Goal: Transaction & Acquisition: Purchase product/service

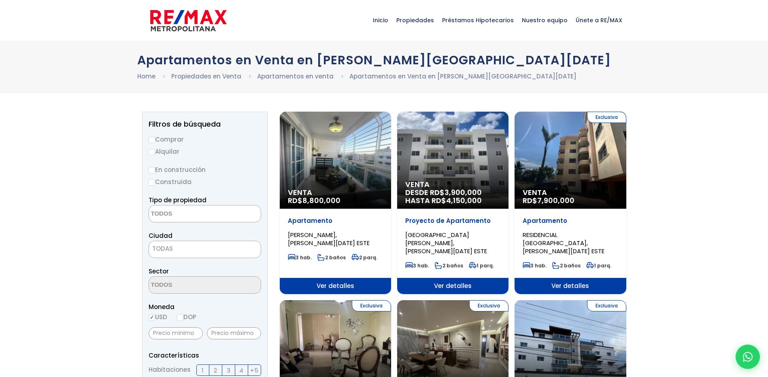
select select
click at [288, 76] on link "Apartamentos en venta" at bounding box center [295, 76] width 76 height 8
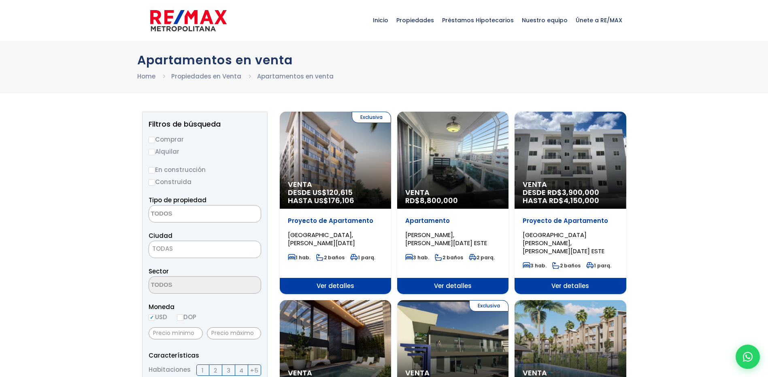
select select
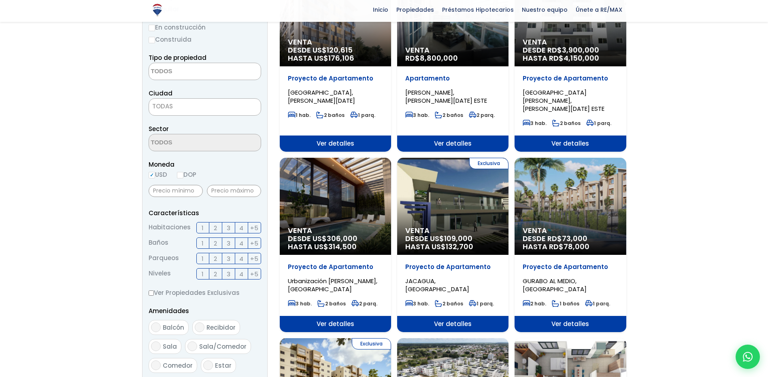
scroll to position [162, 0]
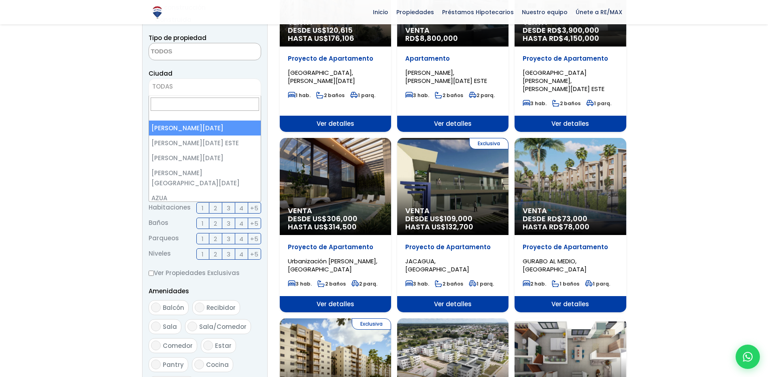
click at [229, 93] on span "TODAS" at bounding box center [204, 86] width 112 height 17
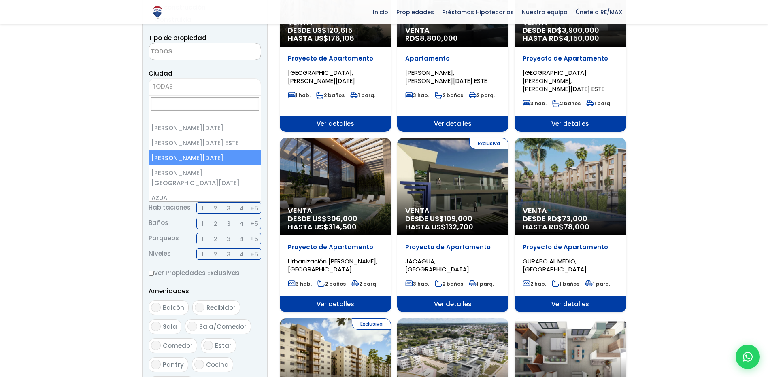
select select "149"
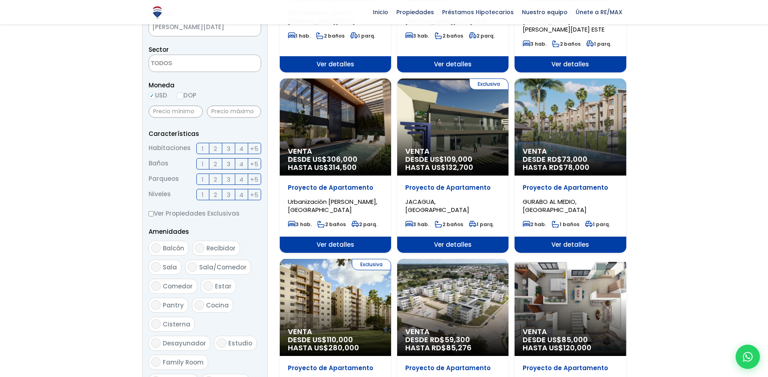
scroll to position [324, 0]
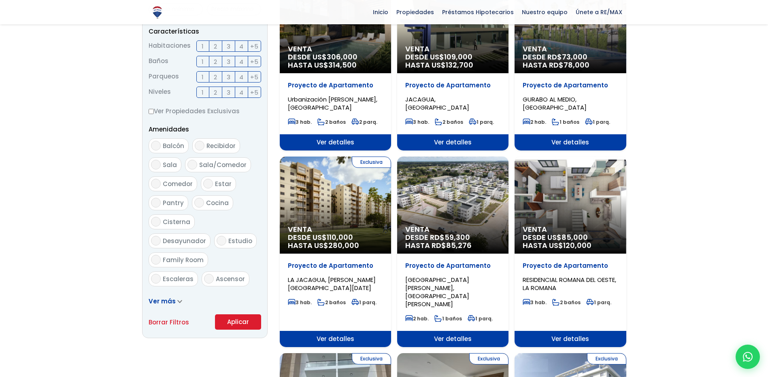
click at [229, 321] on button "Aplicar" at bounding box center [238, 321] width 46 height 15
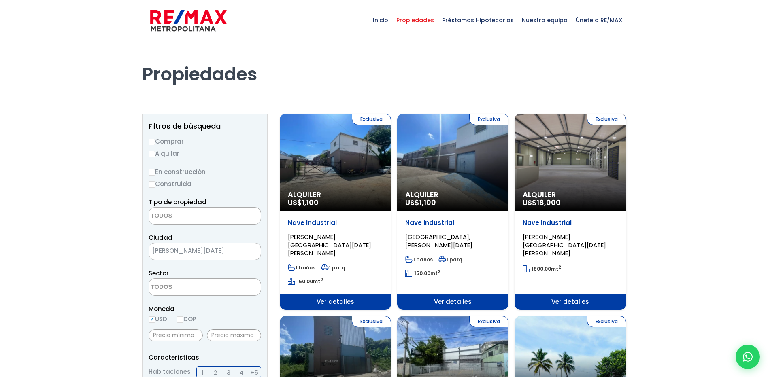
select select
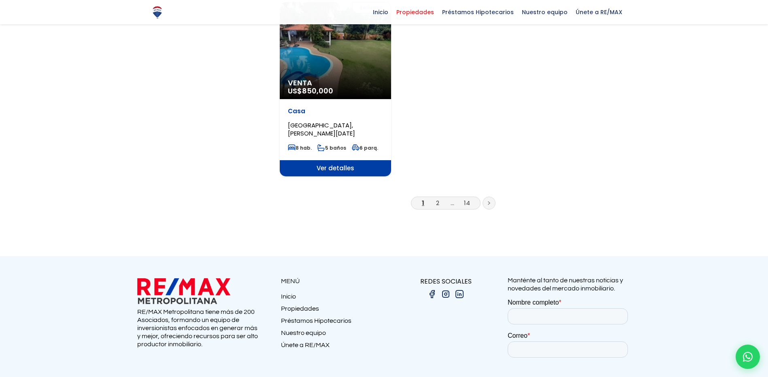
scroll to position [1092, 0]
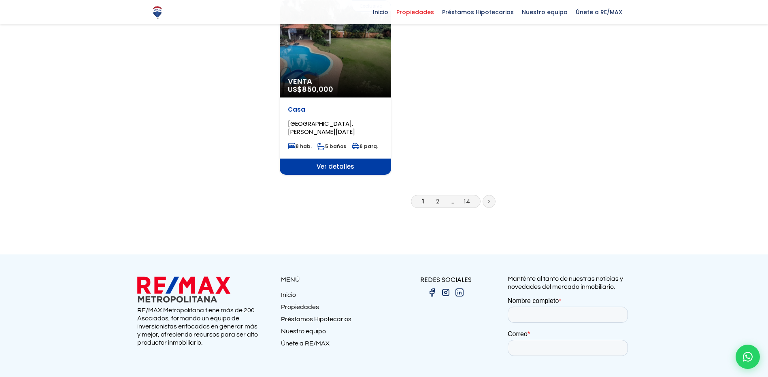
click at [438, 197] on link "2" at bounding box center [437, 201] width 3 height 8
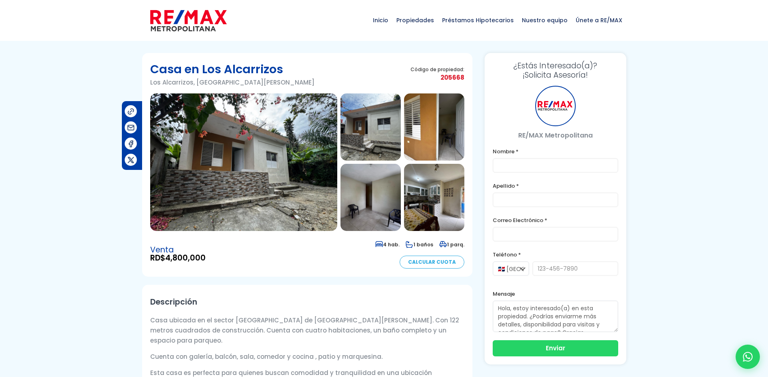
click at [283, 164] on img at bounding box center [243, 162] width 187 height 138
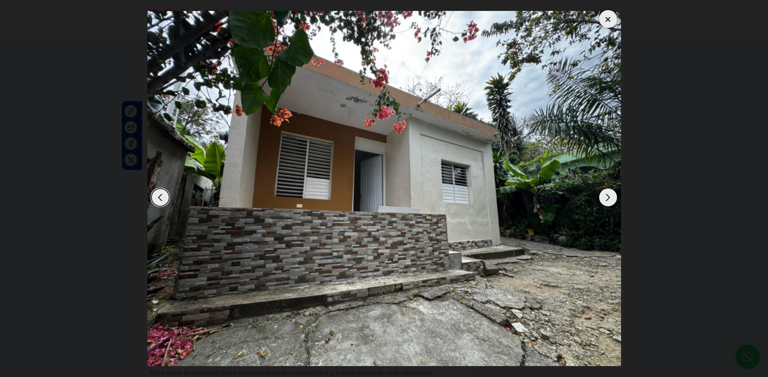
click at [602, 199] on div "Next slide" at bounding box center [608, 198] width 18 height 18
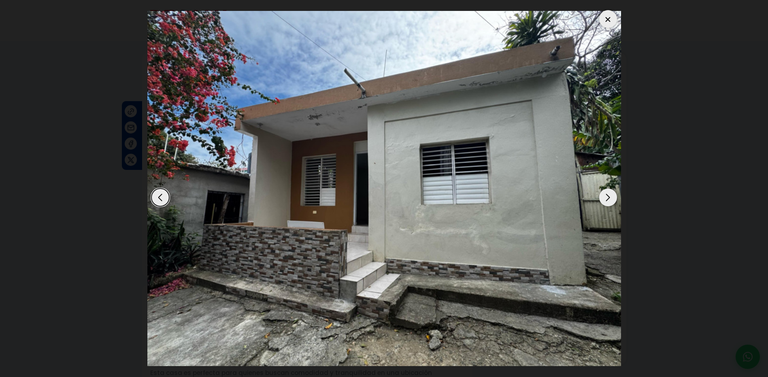
click at [602, 199] on div "Next slide" at bounding box center [608, 198] width 18 height 18
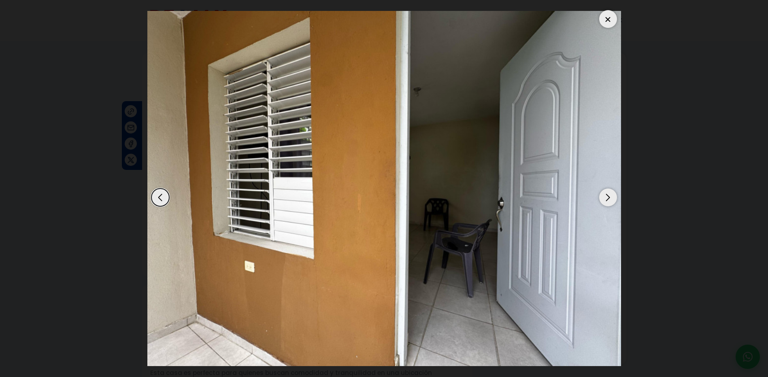
click at [602, 199] on div "Next slide" at bounding box center [608, 198] width 18 height 18
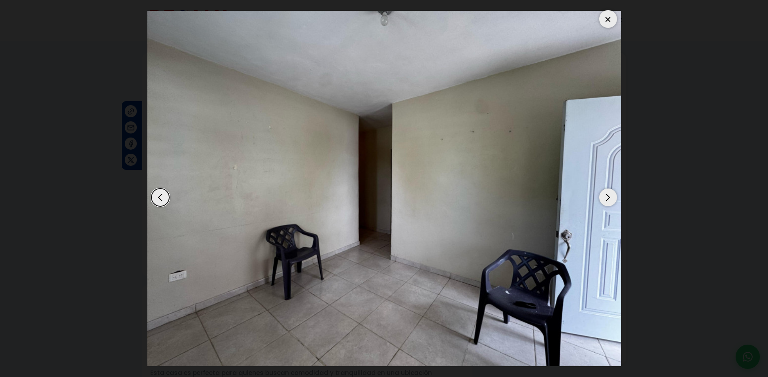
click at [602, 199] on div "Next slide" at bounding box center [608, 198] width 18 height 18
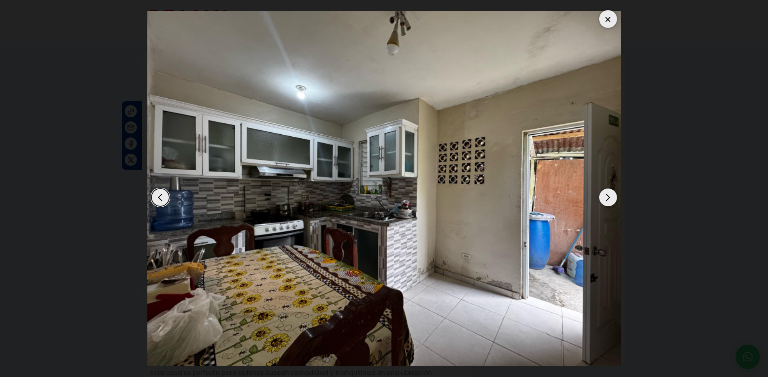
click at [602, 199] on div "Next slide" at bounding box center [608, 198] width 18 height 18
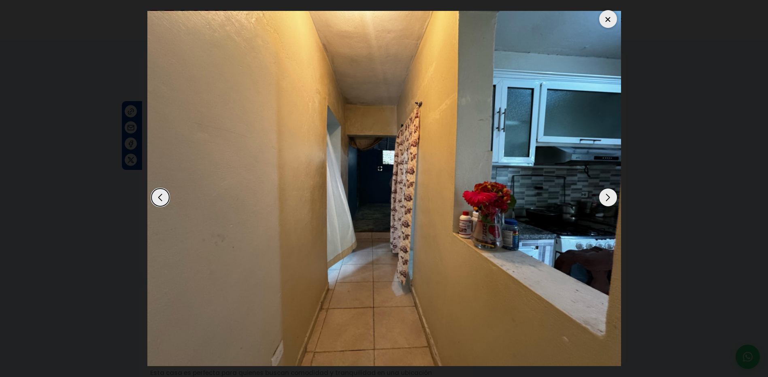
click at [602, 199] on div "Next slide" at bounding box center [608, 198] width 18 height 18
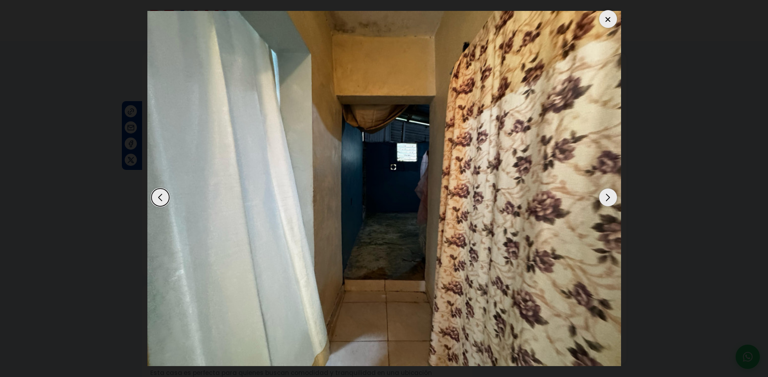
click at [606, 21] on div at bounding box center [608, 19] width 18 height 18
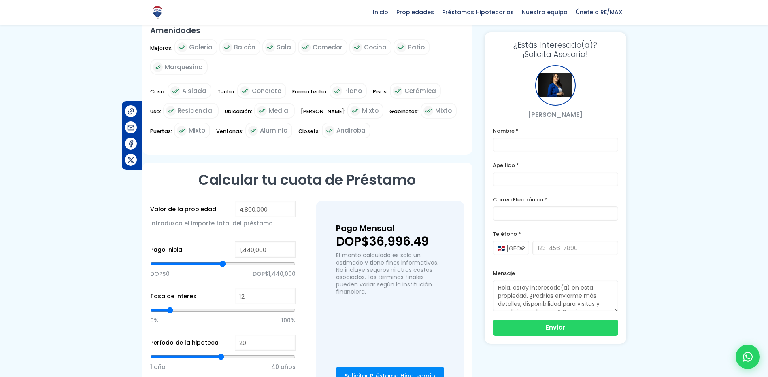
scroll to position [445, 0]
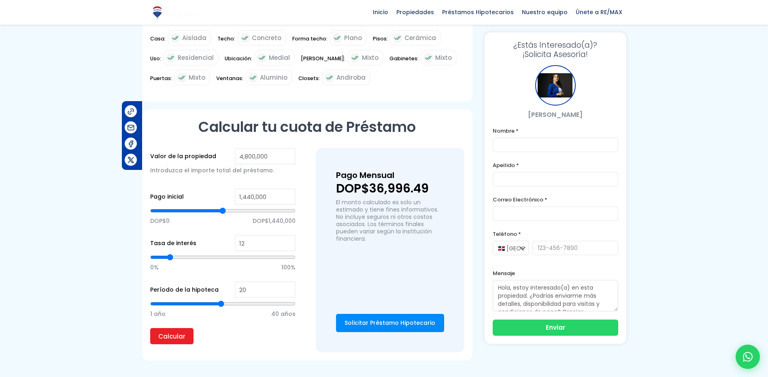
type input "21"
type input "20"
click at [219, 300] on input "range" at bounding box center [222, 304] width 145 height 8
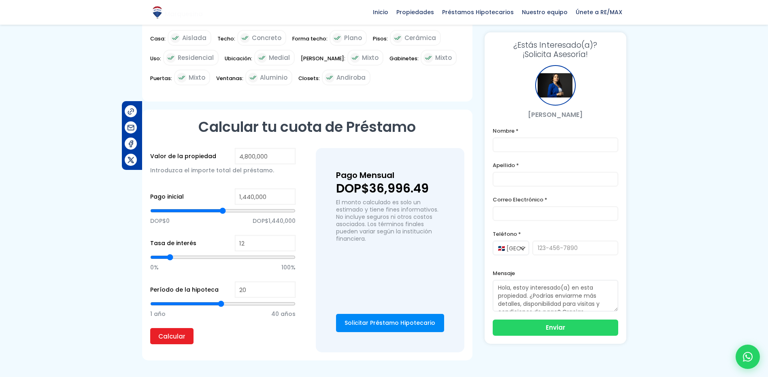
type input "2,341,996"
type input "2341996"
type input "2,300,050"
type input "2300050"
type input "2,286,068"
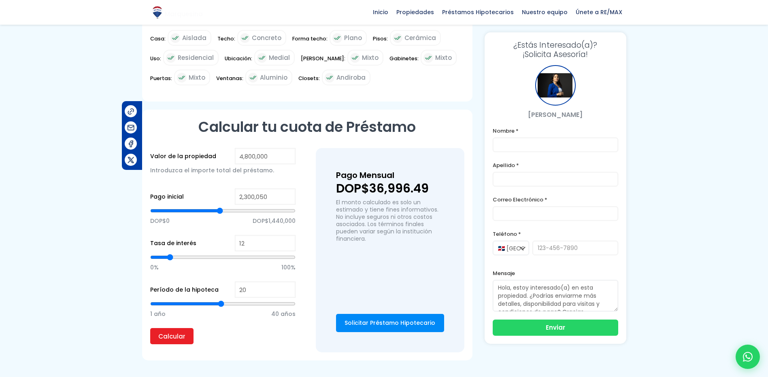
type input "2286068"
type input "2,272,086"
type input "2272086"
type input "2,244,122"
type input "2244122"
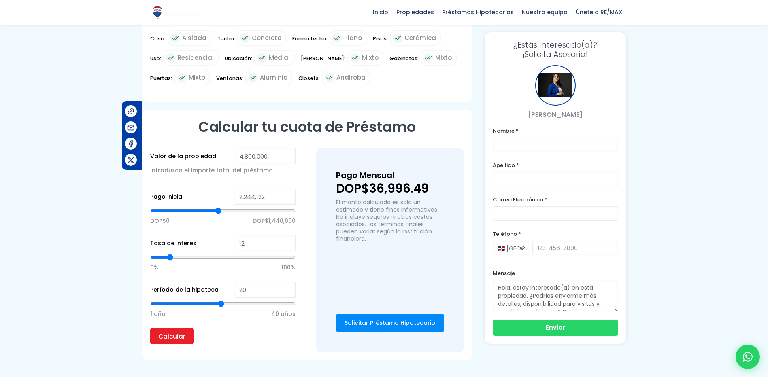
type input "2,230,140"
type input "2230140"
type input "2,216,158"
type input "2216158"
type input "2,188,194"
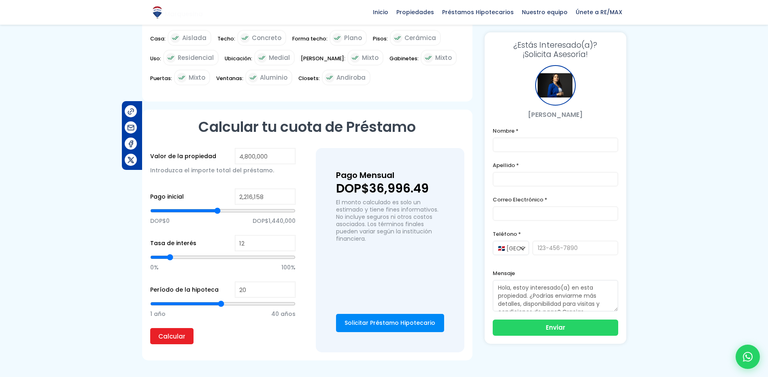
type input "2188194"
type input "2,174,211"
type input "2174211"
type input "2,160,229"
type input "2160229"
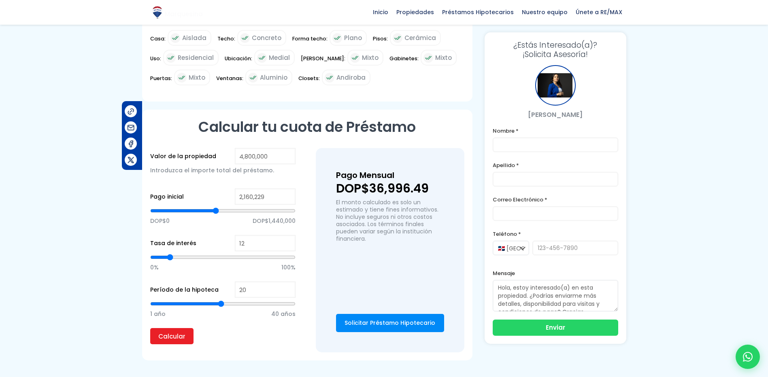
type input "2,132,265"
type input "2132265"
type input "2,118,283"
type input "2118283"
type input "2,104,301"
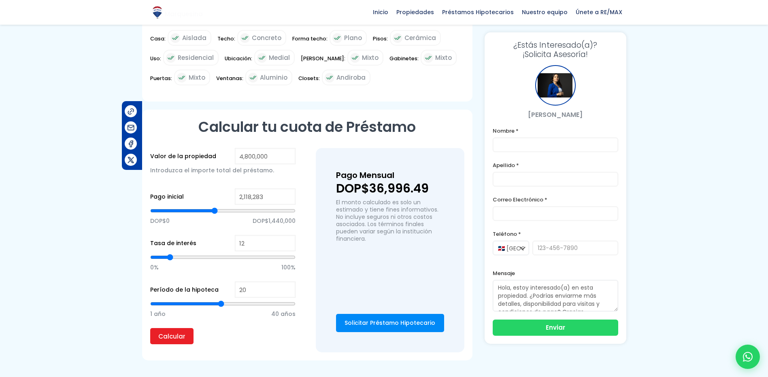
type input "2104301"
type input "2,076,337"
type input "2076337"
type input "2,034,391"
type input "2034391"
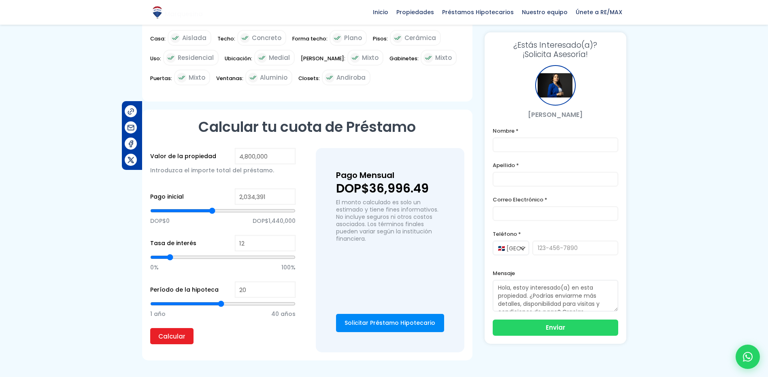
type input "2,020,409"
type input "2020409"
type input "2,006,427"
type input "2006427"
type input "1,978,463"
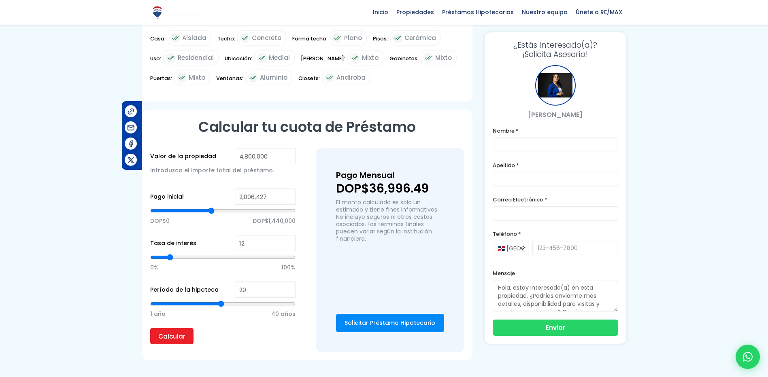
type input "1978463"
type input "1,950,498"
type input "1950498"
type input "1,936,516"
type input "1936516"
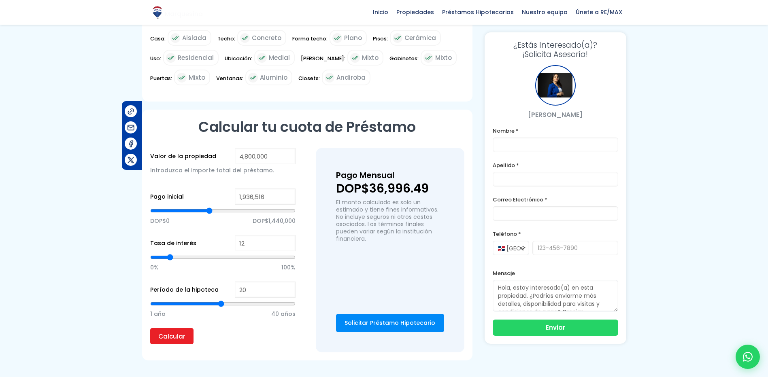
type input "1,922,534"
type input "1922534"
type input "1,908,552"
type input "1908552"
type input "1,894,570"
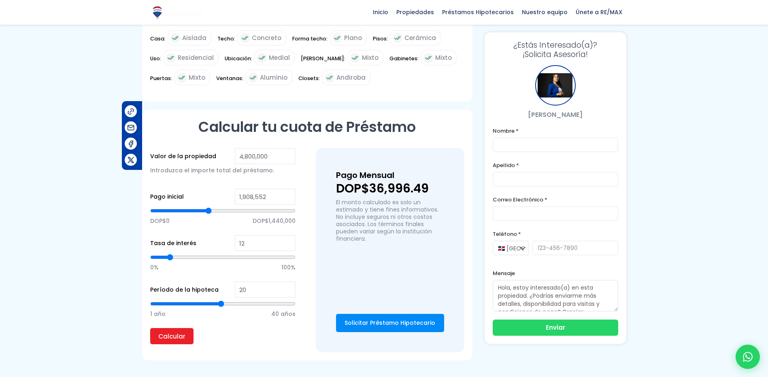
type input "1894570"
type input "1,880,588"
type input "1880588"
type input "1,824,660"
type input "1824660"
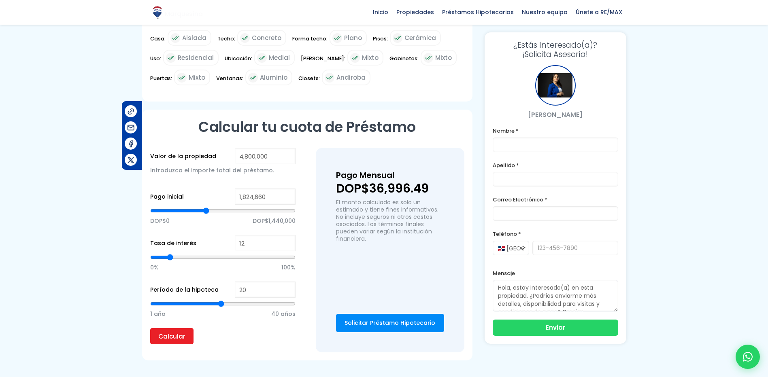
type input "1,796,696"
type input "1796696"
type input "1,754,749"
type input "1754749"
type input "1,740,767"
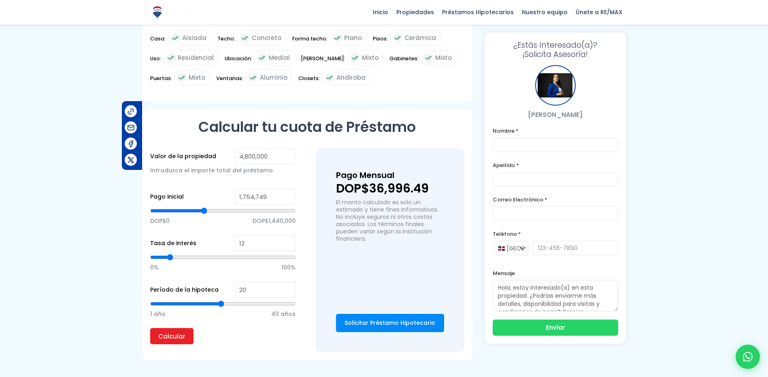
type input "1740767"
type input "1,726,785"
type input "1726785"
type input "1,656,875"
type input "1656875"
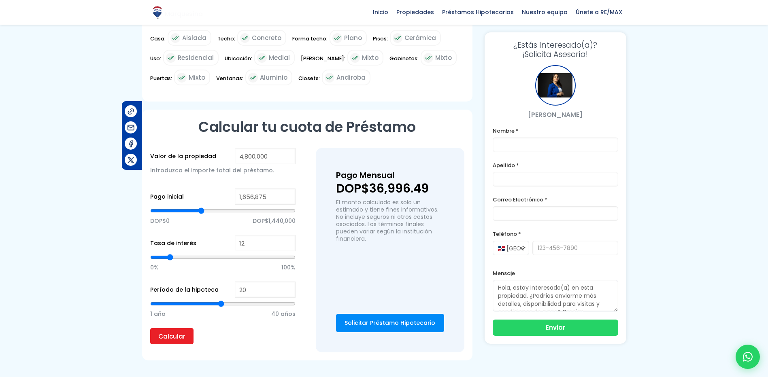
type input "1,572,983"
type input "1572983"
type input "1,559,001"
drag, startPoint x: 221, startPoint y: 201, endPoint x: 198, endPoint y: 201, distance: 23.1
type input "1559001"
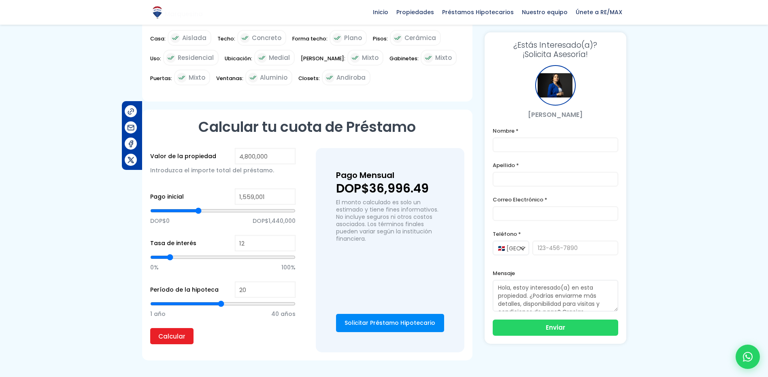
click at [198, 207] on input "range" at bounding box center [222, 211] width 145 height 8
type input "1,586,965"
type input "1586965"
type input "1,614,929"
type input "1614929"
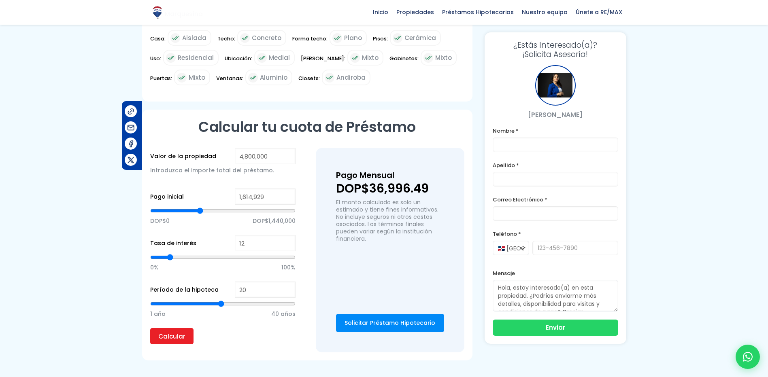
type input "1,642,893"
type input "1642893"
type input "1,698,821"
type input "1698821"
type input "1,712,803"
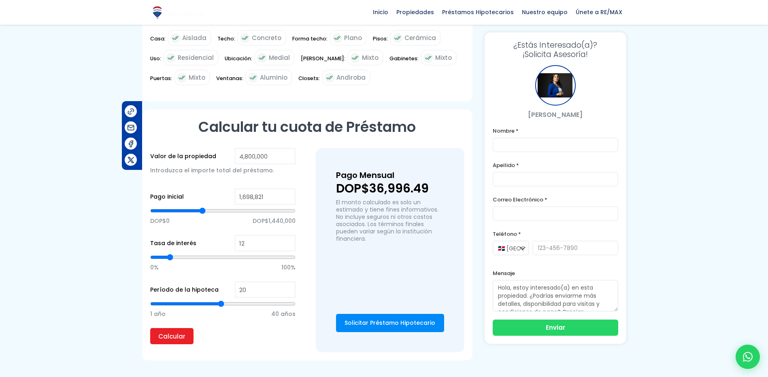
type input "1712803"
type input "1,726,785"
type input "1726785"
type input "1,768,732"
type input "1768732"
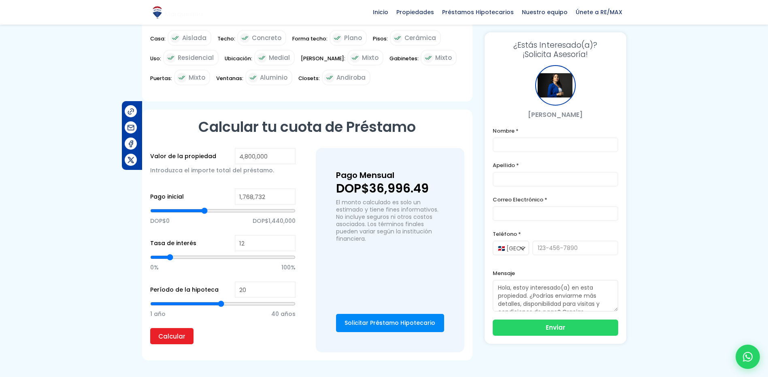
type input "1,782,714"
type input "1782714"
type input "1,810,678"
type input "1810678"
type input "1,824,660"
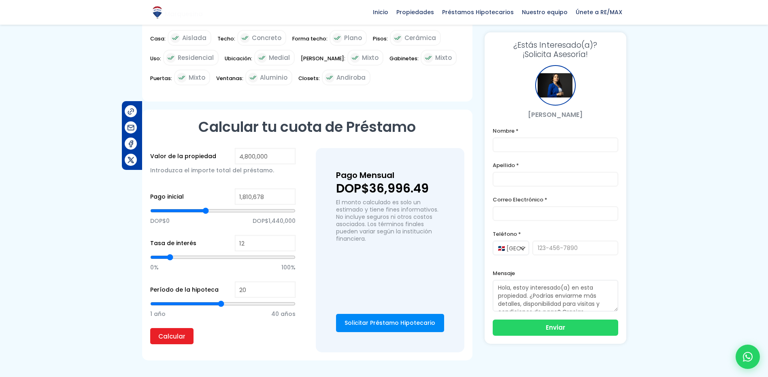
type input "1824660"
type input "1,838,642"
type input "1838642"
type input "1,852,624"
type input "1852624"
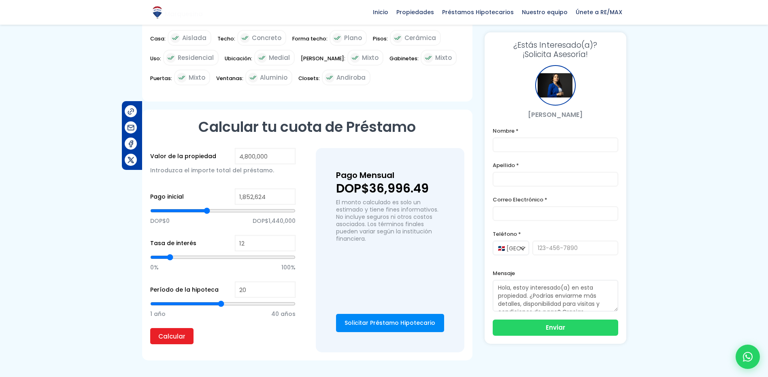
type input "1,880,588"
type input "1880588"
type input "1,922,534"
type input "1922534"
type input "1,936,516"
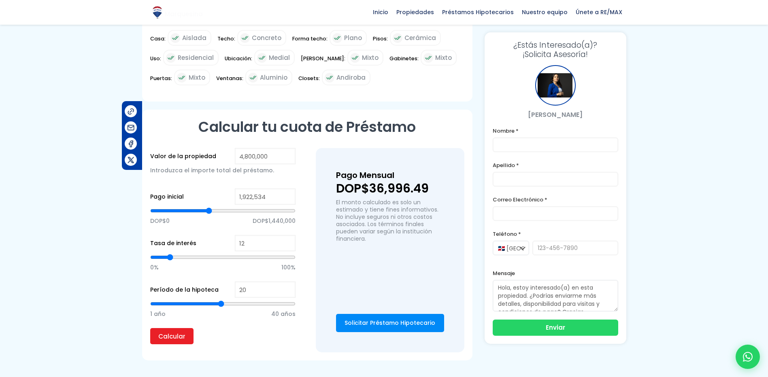
type input "1936516"
type input "1,950,498"
type input "1950498"
type input "1,978,463"
type input "1978463"
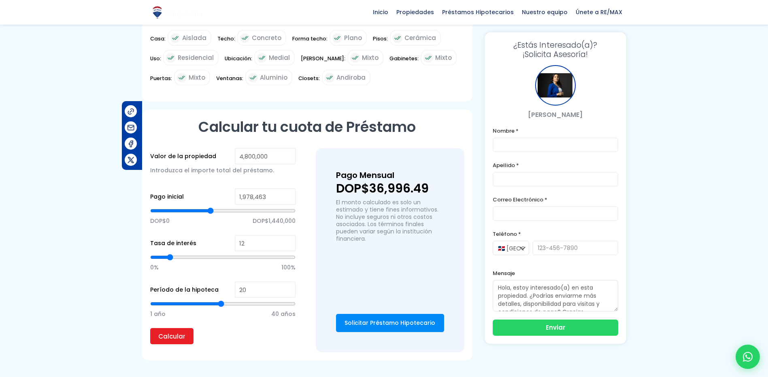
type input "1,992,445"
type input "1992445"
type input "2,020,409"
type input "2020409"
type input "2,034,391"
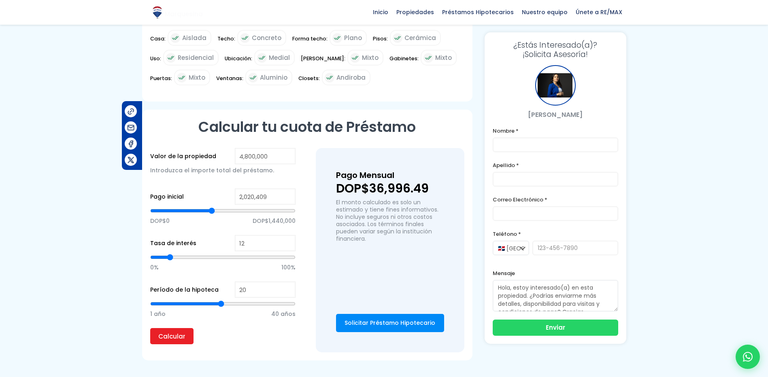
type input "2034391"
type input "2,048,373"
type input "2048373"
type input "2,076,337"
type input "2076337"
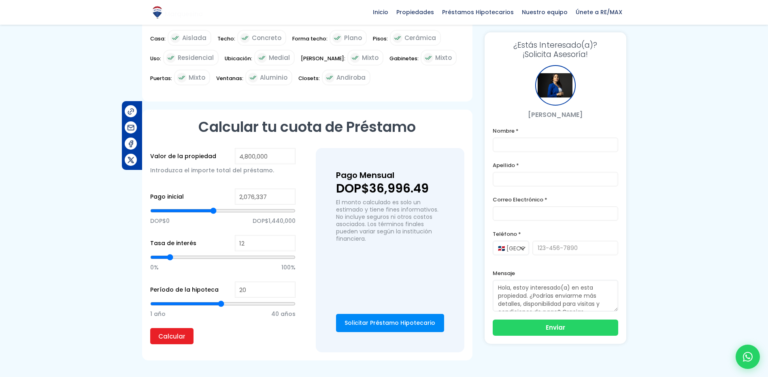
type input "2,090,319"
type input "2090319"
type input "2,132,265"
type input "2132265"
type input "2,160,229"
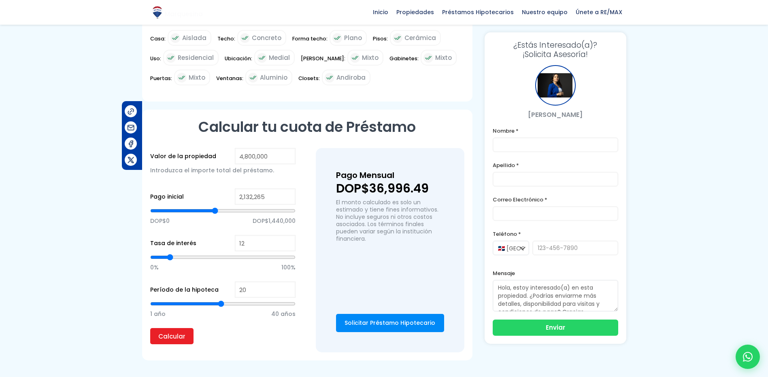
type input "2160229"
type input "2,202,176"
type input "2202176"
type input "2,258,104"
type input "2258104"
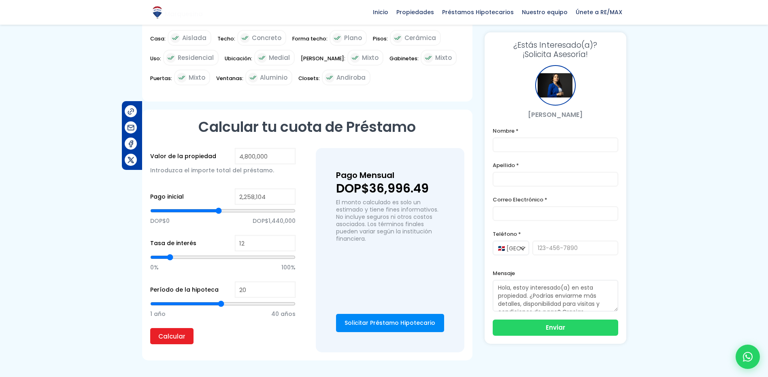
type input "2,286,068"
type input "2286068"
type input "2,341,996"
type input "2341996"
type input "2,355,978"
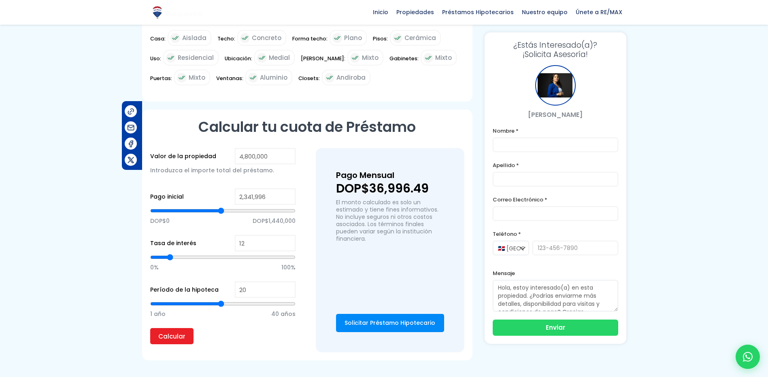
type input "2355978"
type input "2,369,960"
type input "2369960"
type input "2,383,942"
type input "2383942"
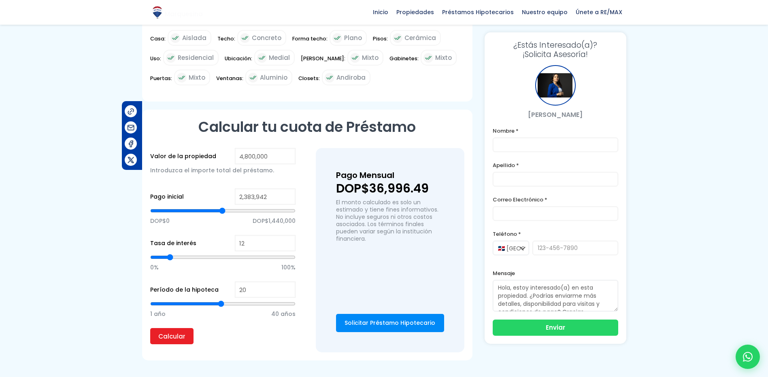
type input "2,439,871"
type input "2439871"
type input "2,467,835"
type input "2467835"
type input "2,495,799"
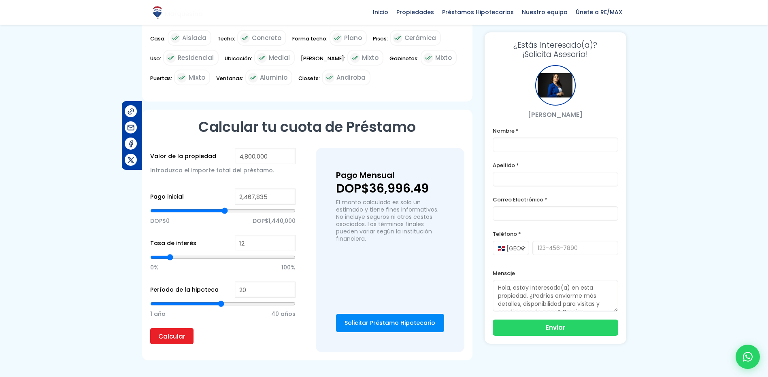
type input "2495799"
type input "2,523,763"
type input "2523763"
type input "2,537,745"
type input "2537745"
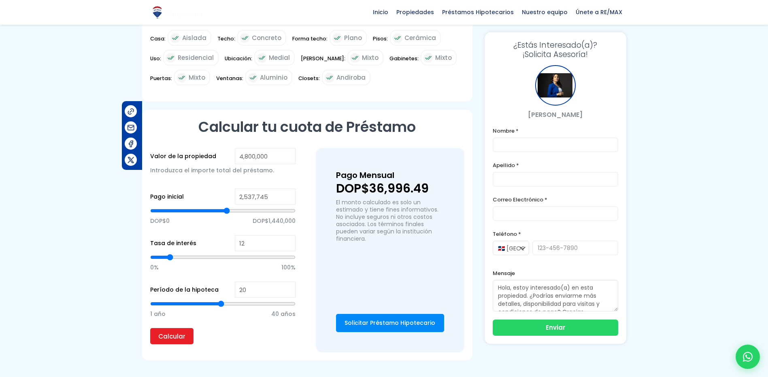
type input "2,565,709"
type input "2565709"
type input "2,579,691"
type input "2579691"
type input "2,607,656"
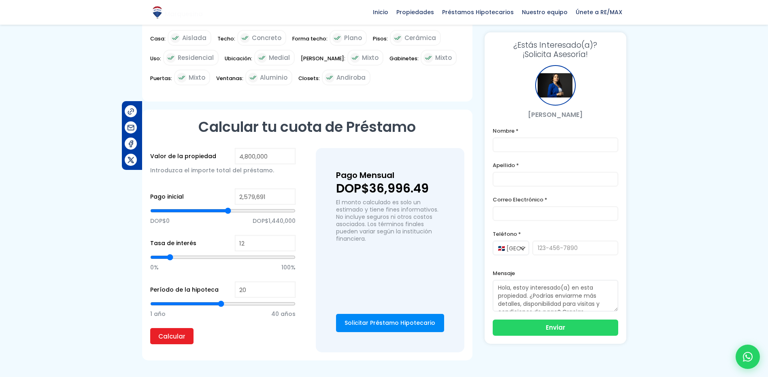
type input "2607656"
type input "2,621,638"
type input "2621638"
type input "2,649,602"
type input "2649602"
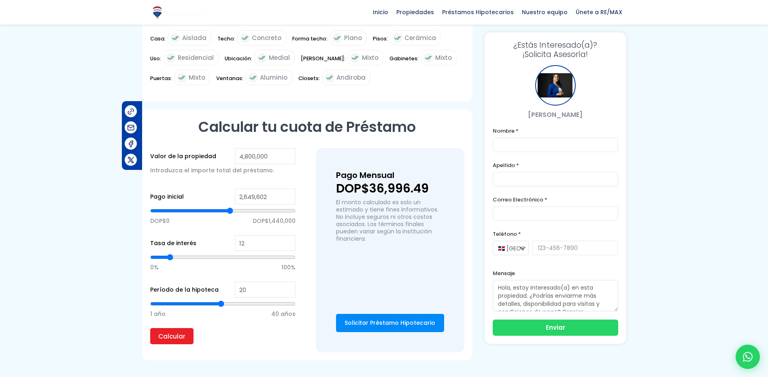
type input "2,663,584"
type input "2663584"
type input "2,677,566"
type input "2677566"
type input "2,705,530"
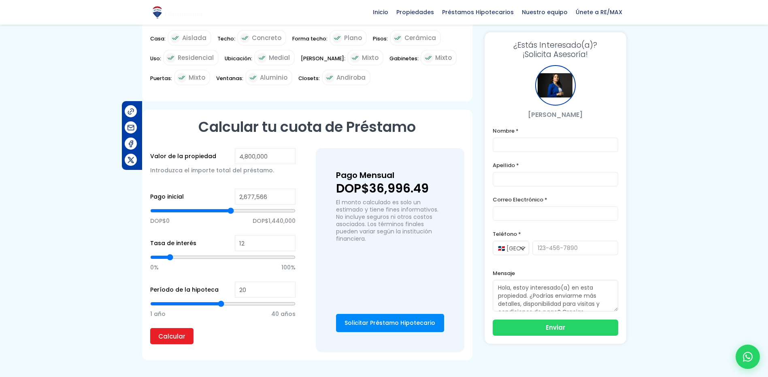
type input "2705530"
type input "2,719,512"
type input "2719512"
type input "2,733,494"
type input "2733494"
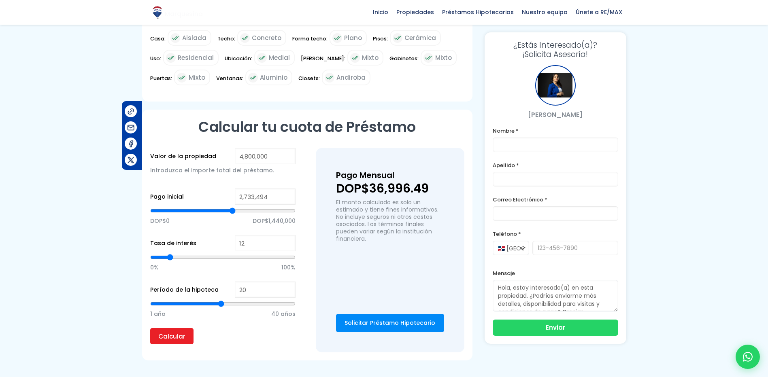
type input "2,761,458"
type input "2761458"
type input "2,845,351"
type input "2845351"
type input "2,873,315"
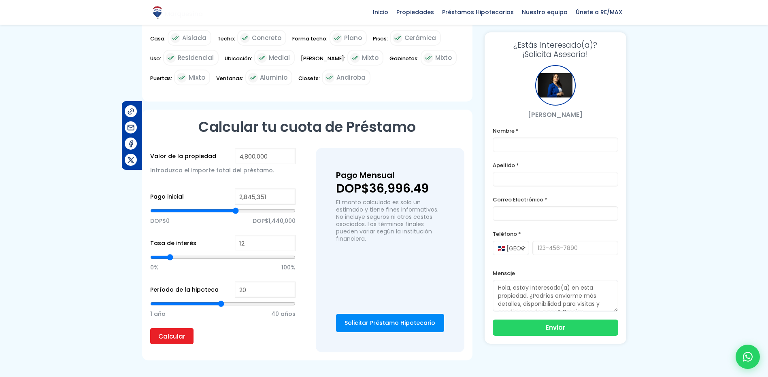
type input "2873315"
type input "2,901,279"
type input "2901279"
type input "2,915,261"
type input "2915261"
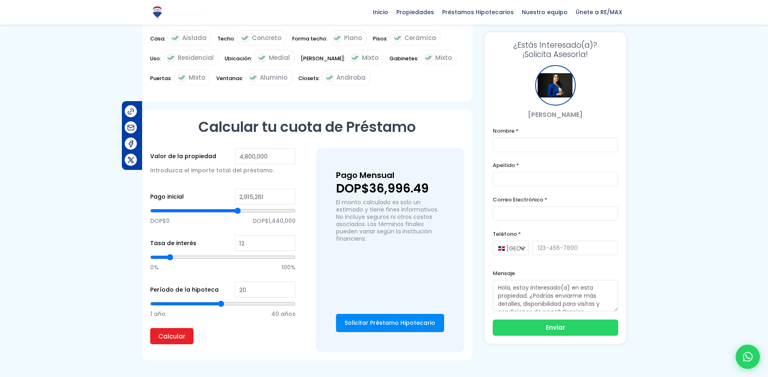
type input "2,929,243"
type input "2929243"
type input "2,943,225"
type input "2943225"
type input "2,957,207"
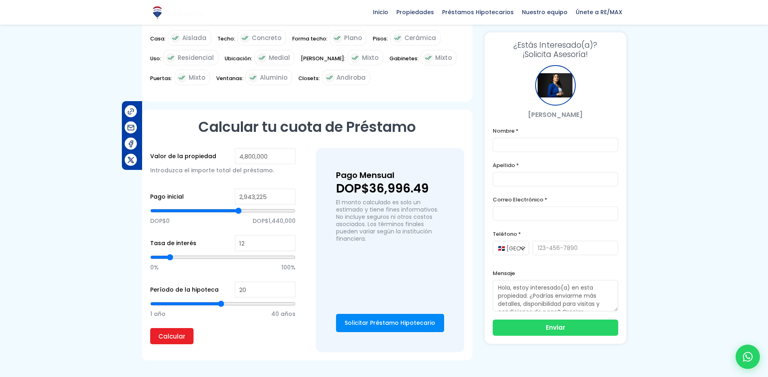
type input "2957207"
type input "3,041,100"
type input "3041100"
type input "3,152,956"
type input "3152956"
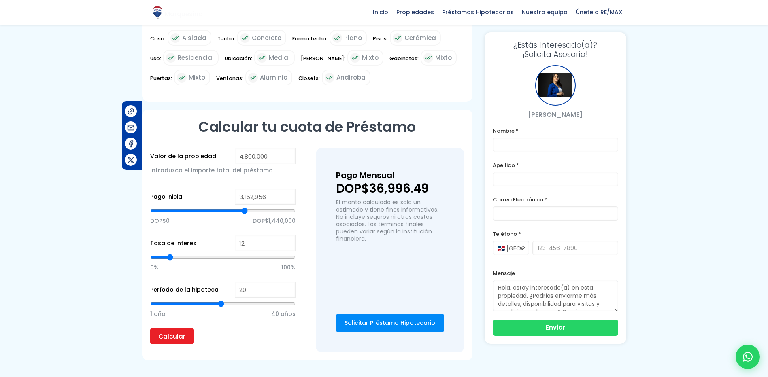
type input "3,250,831"
type input "3250831"
type input "3,334,723"
type input "3334723"
type input "3,502,508"
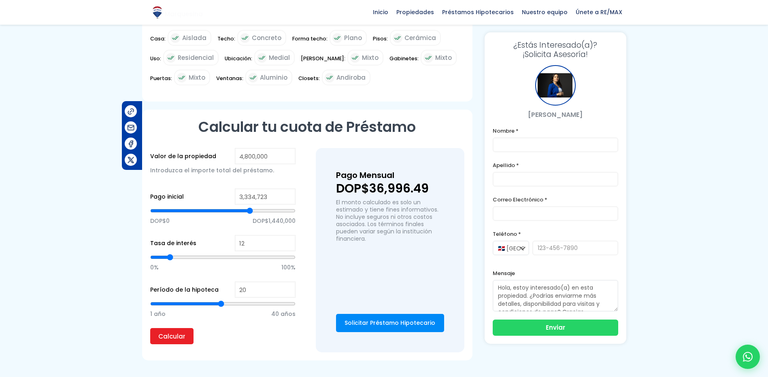
type input "3502508"
type input "3,530,472"
type input "3530472"
type input "3,614,364"
type input "3614364"
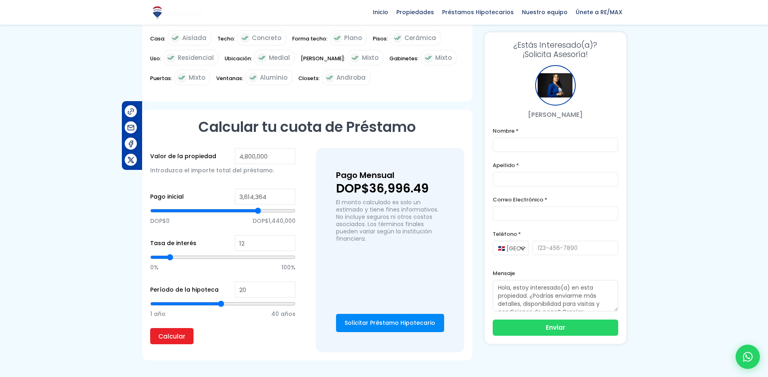
type input "3,642,329"
type input "3642329"
type input "3,712,239"
type input "3712239"
type input "3,782,149"
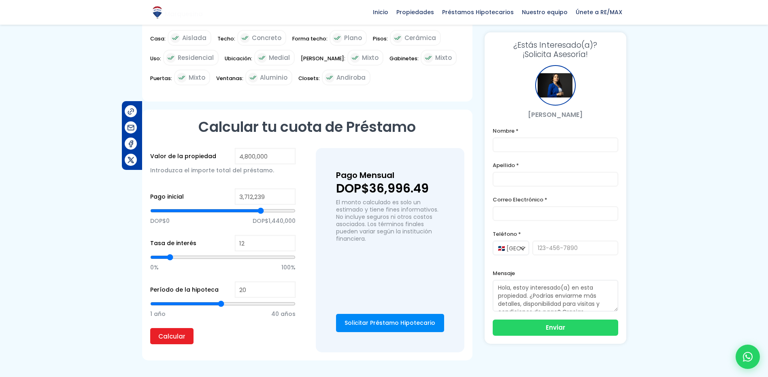
type input "3782149"
type input "3,824,095"
type input "3824095"
drag, startPoint x: 199, startPoint y: 201, endPoint x: 173, endPoint y: 198, distance: 26.1
click at [173, 207] on input "range" at bounding box center [222, 211] width 145 height 8
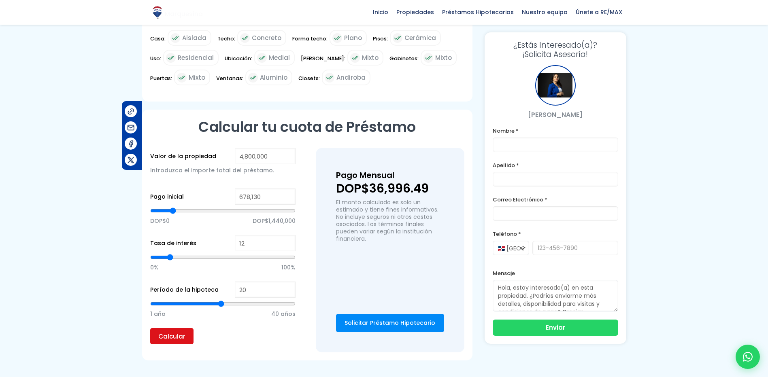
click at [178, 328] on input "Calcular" at bounding box center [171, 336] width 43 height 16
drag, startPoint x: 222, startPoint y: 293, endPoint x: 252, endPoint y: 293, distance: 30.8
click at [252, 300] on input "range" at bounding box center [222, 304] width 145 height 8
click at [180, 328] on input "Calcular" at bounding box center [171, 336] width 43 height 16
click at [256, 300] on input "range" at bounding box center [222, 304] width 145 height 8
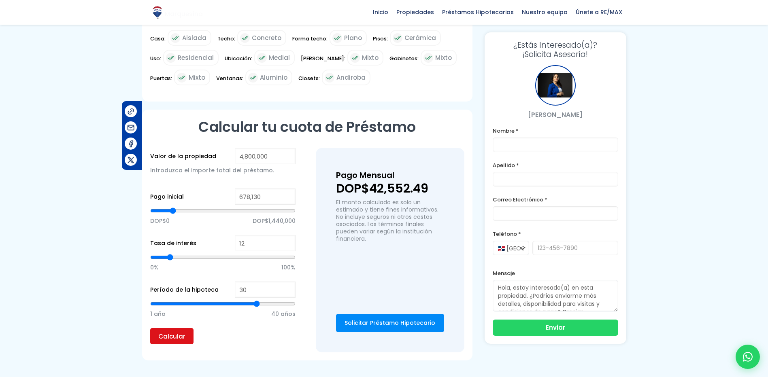
click at [184, 328] on input "Calcular" at bounding box center [171, 336] width 43 height 16
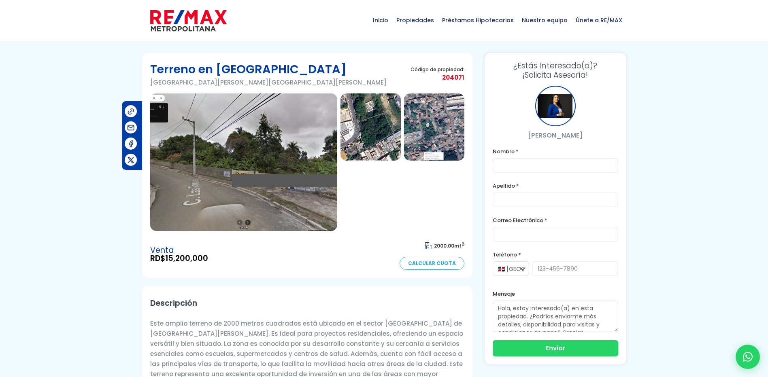
click at [374, 134] on img at bounding box center [370, 126] width 60 height 67
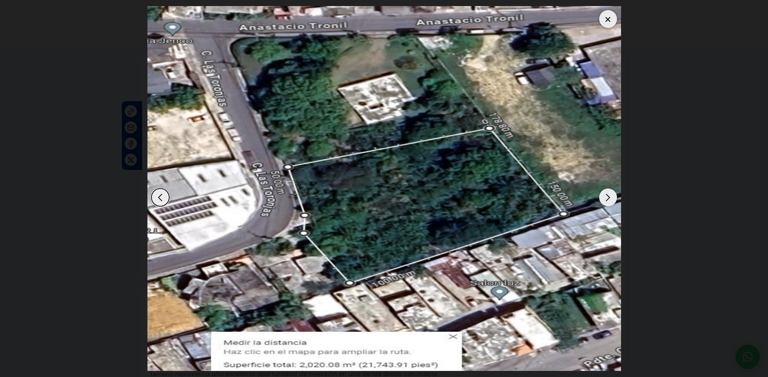
click at [363, 119] on img "2 / 3" at bounding box center [383, 188] width 473 height 365
click at [603, 18] on div at bounding box center [608, 19] width 18 height 18
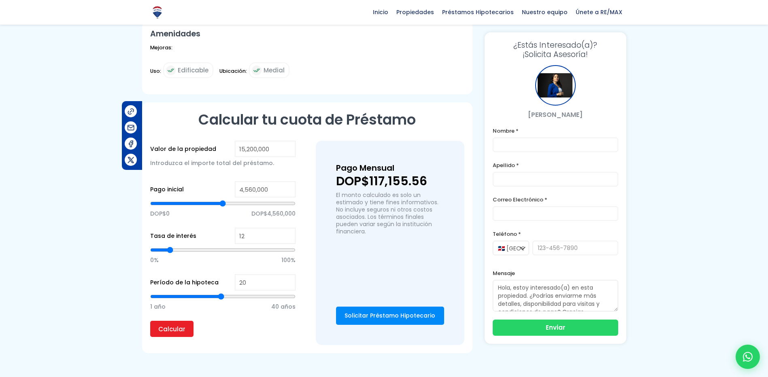
scroll to position [445, 0]
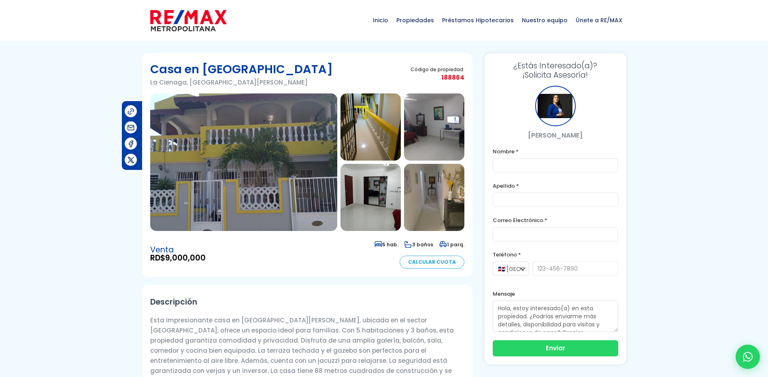
click at [266, 193] on img at bounding box center [243, 162] width 187 height 138
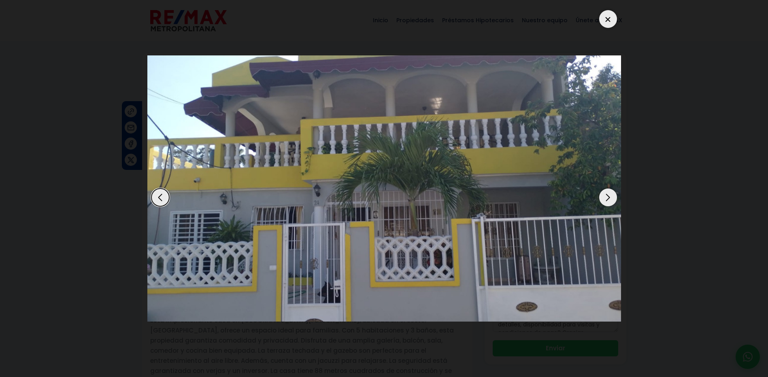
click at [601, 194] on div "Next slide" at bounding box center [608, 198] width 18 height 18
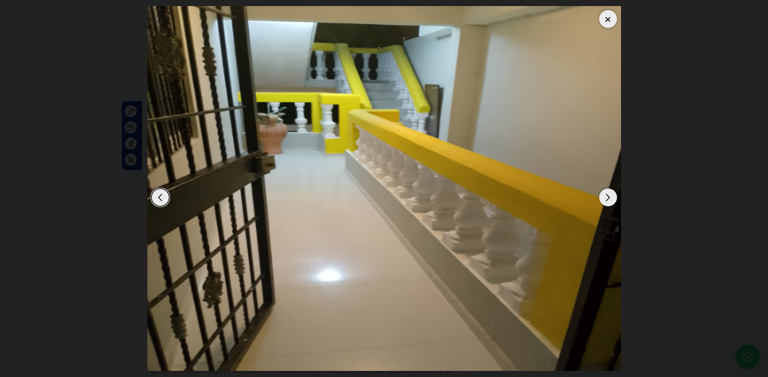
click at [601, 194] on div "Next slide" at bounding box center [608, 198] width 18 height 18
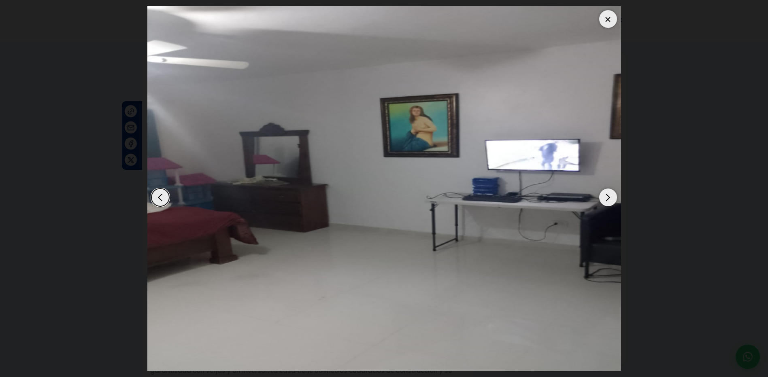
click at [601, 194] on div "Next slide" at bounding box center [608, 198] width 18 height 18
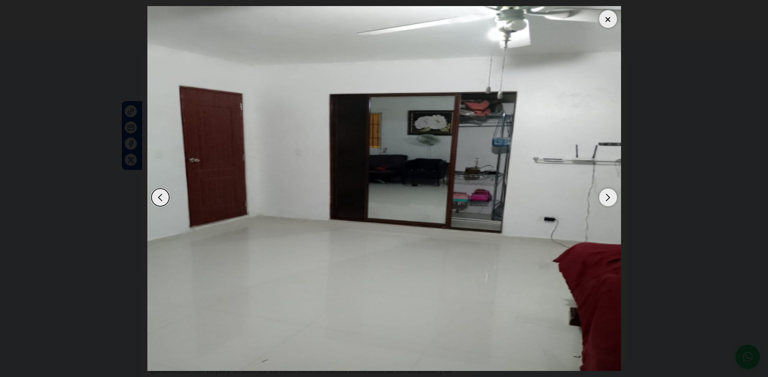
click at [601, 194] on div "Next slide" at bounding box center [608, 198] width 18 height 18
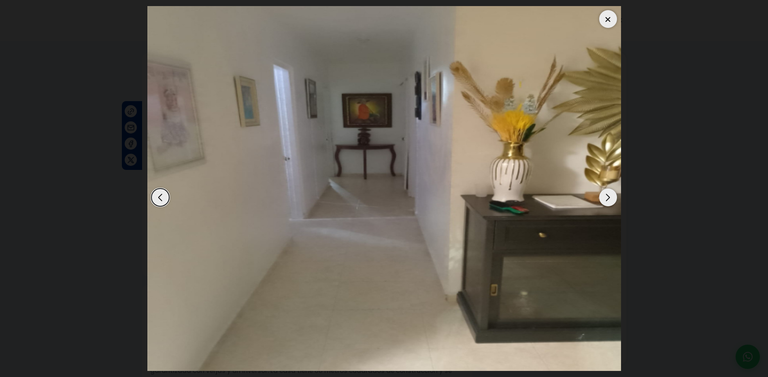
click at [601, 194] on div "Next slide" at bounding box center [608, 198] width 18 height 18
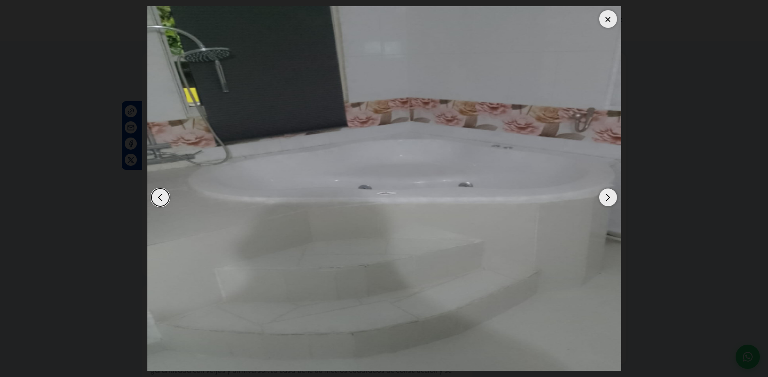
click at [601, 194] on div "Next slide" at bounding box center [608, 198] width 18 height 18
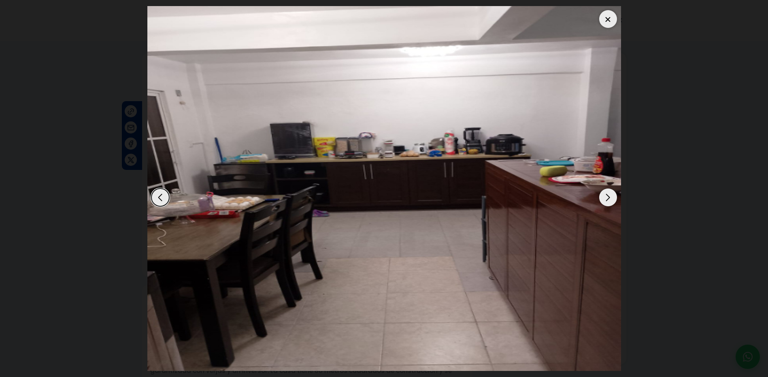
click at [601, 194] on div "Next slide" at bounding box center [608, 198] width 18 height 18
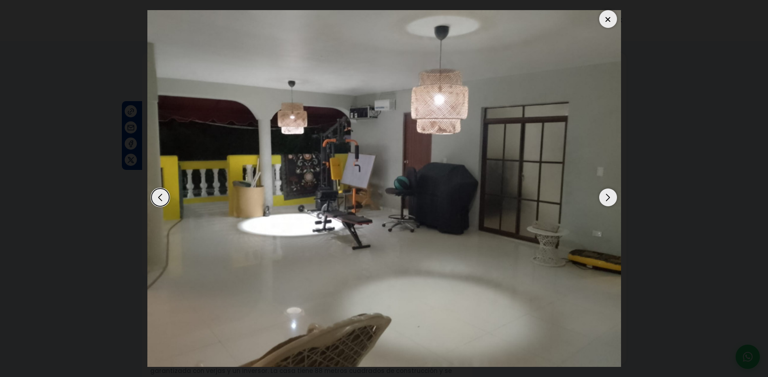
click at [605, 17] on div at bounding box center [608, 19] width 18 height 18
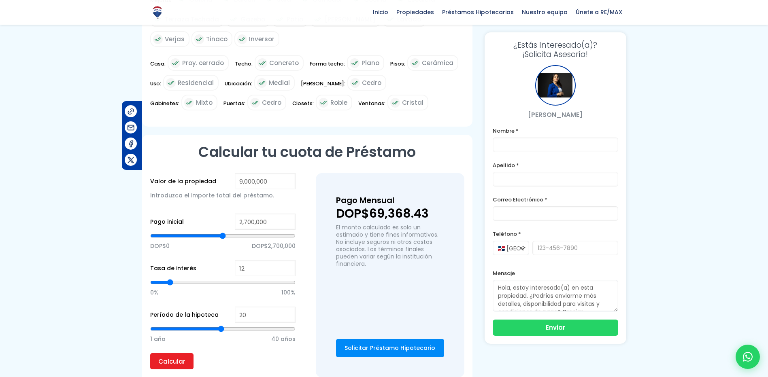
scroll to position [526, 0]
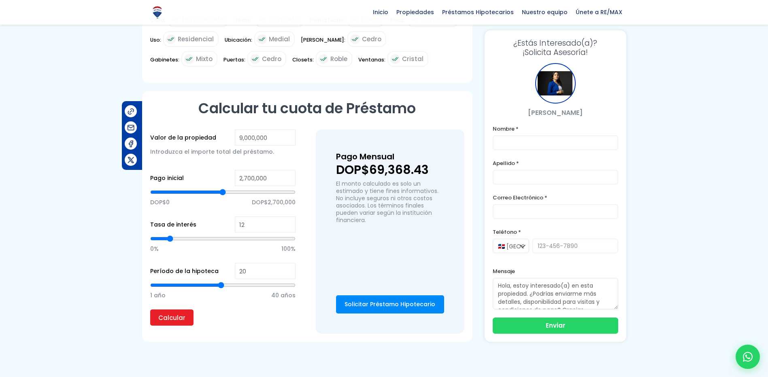
type input "4,548,541"
type input "4548541"
type input "4,574,758"
type input "4574758"
type input "4,600,974"
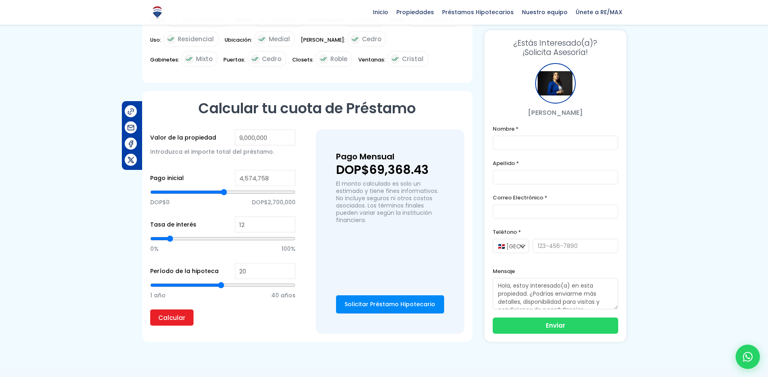
type input "4600974"
type input "4,653,407"
type input "4653407"
type input "4,679,623"
type input "4679623"
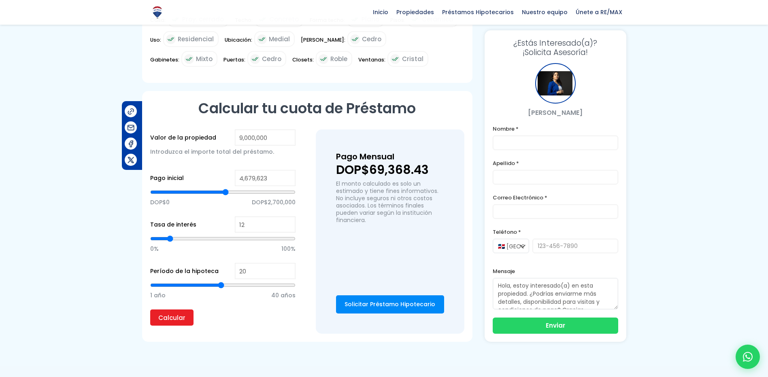
type input "4,705,840"
type input "4705840"
type input "4,784,489"
type input "4784489"
type input "4,836,921"
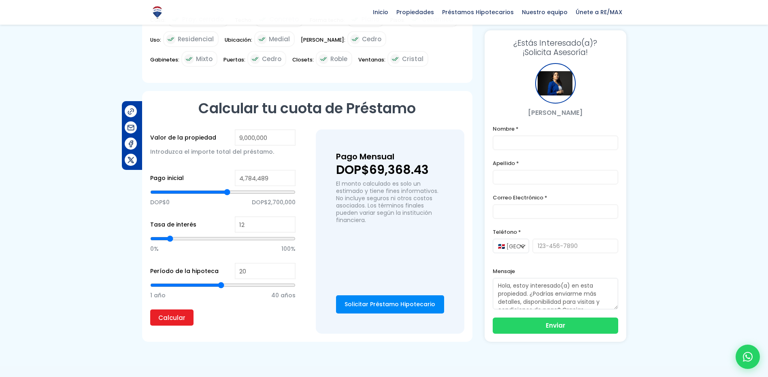
type input "4836921"
type input "4,889,354"
type input "4889354"
type input "4,915,571"
type input "4915571"
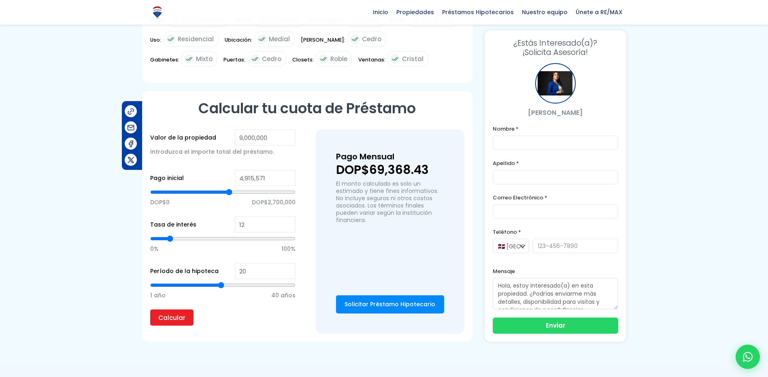
type input "4,968,003"
type input "4968003"
type input "4,994,220"
drag, startPoint x: 223, startPoint y: 204, endPoint x: 230, endPoint y: 204, distance: 7.3
type input "4994220"
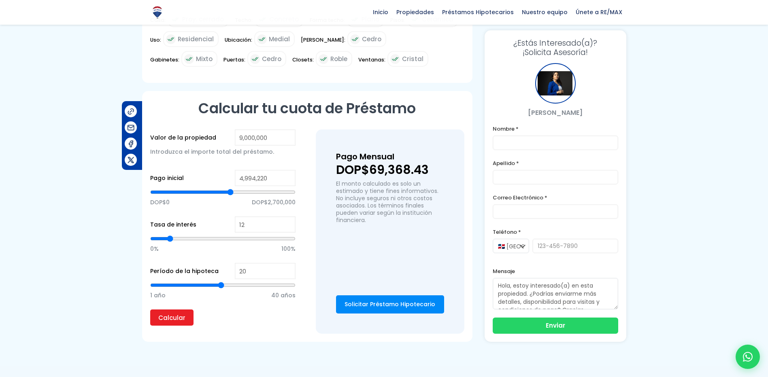
click at [230, 196] on input "range" at bounding box center [222, 192] width 145 height 8
click at [183, 326] on input "Calcular" at bounding box center [171, 318] width 43 height 16
type input "5,046,652"
type input "5046652"
type input "5,072,869"
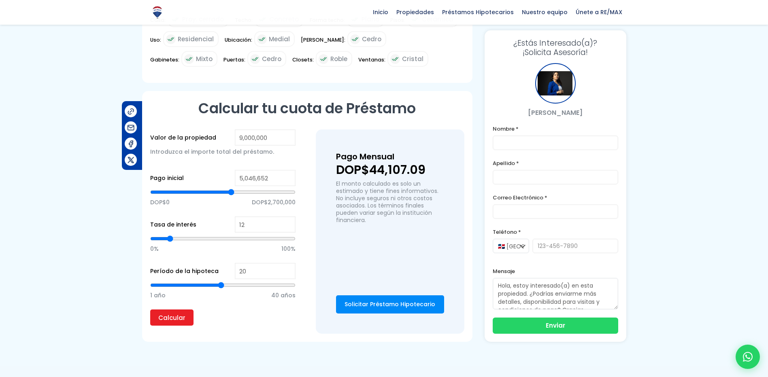
type input "5072869"
type input "5,099,085"
type input "5099085"
type input "5,151,518"
type input "5151518"
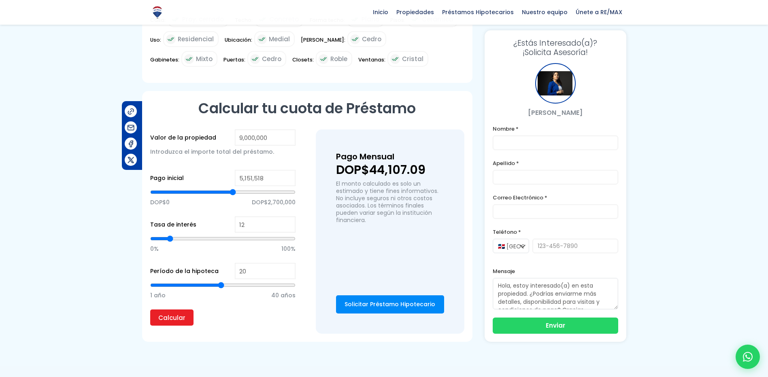
type input "5,177,734"
type input "5177734"
type input "5,203,951"
type input "5203951"
click at [233, 196] on input "range" at bounding box center [222, 192] width 145 height 8
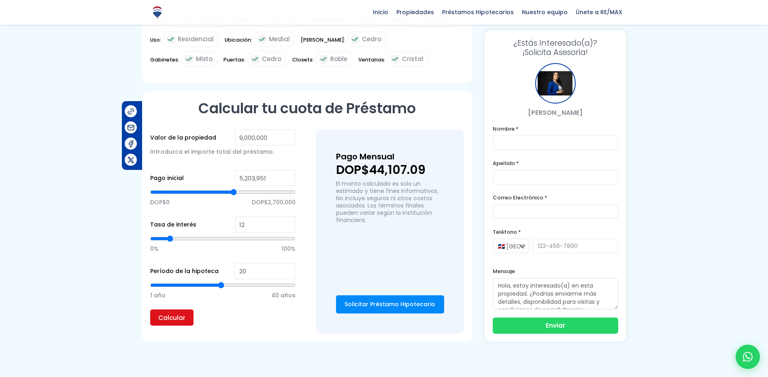
click at [182, 326] on input "Calcular" at bounding box center [171, 318] width 43 height 16
type input "19"
type input "17"
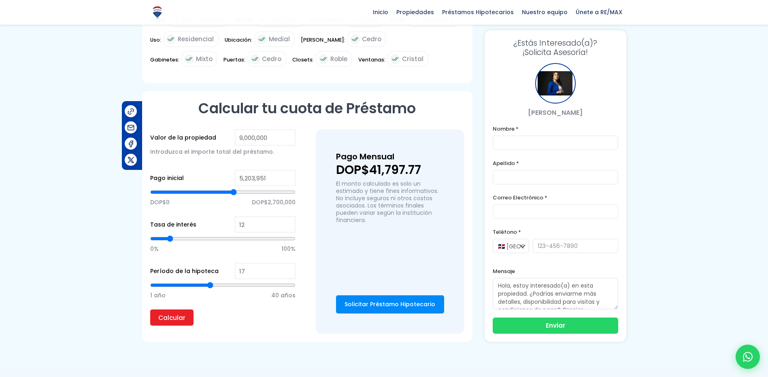
type input "16"
type input "15"
type input "14"
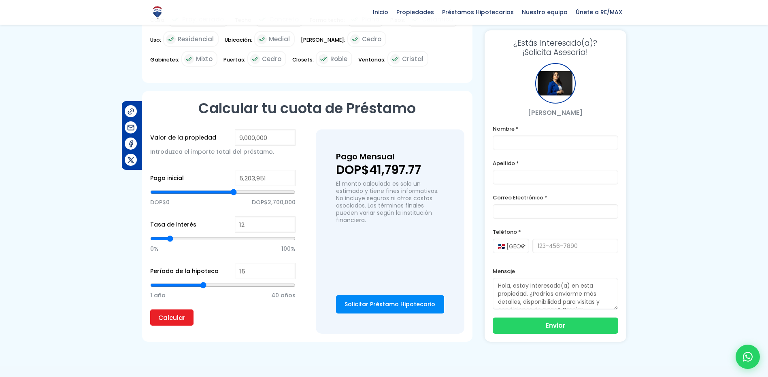
type input "14"
type input "13"
type input "12"
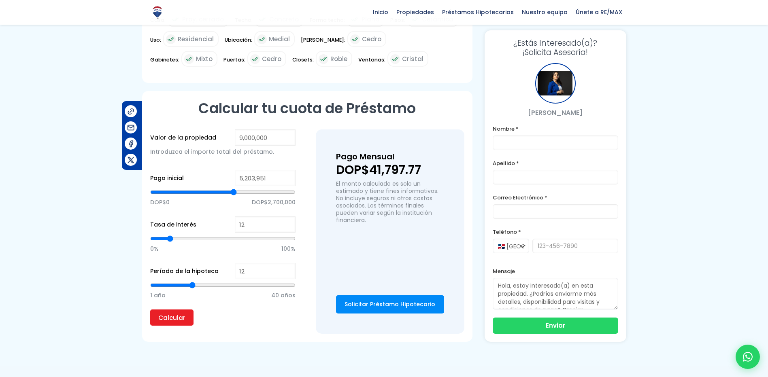
type input "11"
type input "10"
type input "9"
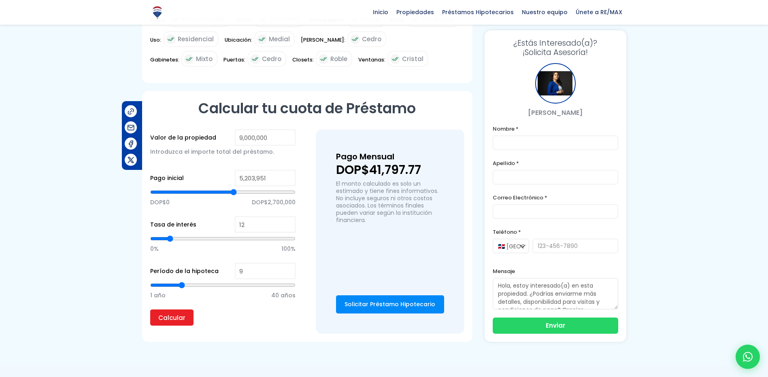
drag, startPoint x: 221, startPoint y: 296, endPoint x: 182, endPoint y: 298, distance: 39.3
type input "9"
click at [182, 289] on input "range" at bounding box center [222, 285] width 145 height 8
click at [182, 325] on input "Calcular" at bounding box center [171, 318] width 43 height 16
type input "8"
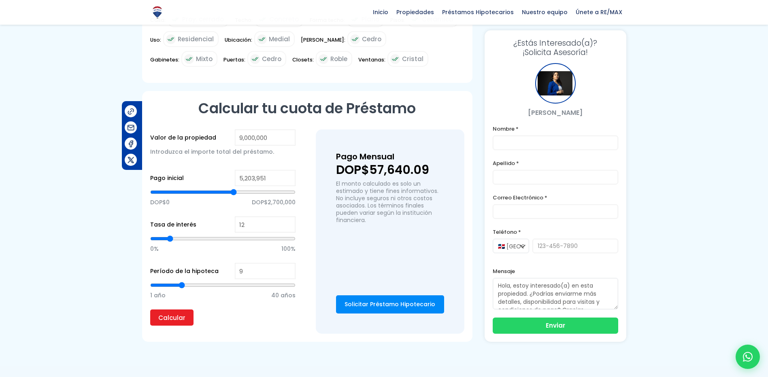
type input "8"
type input "7"
type input "6"
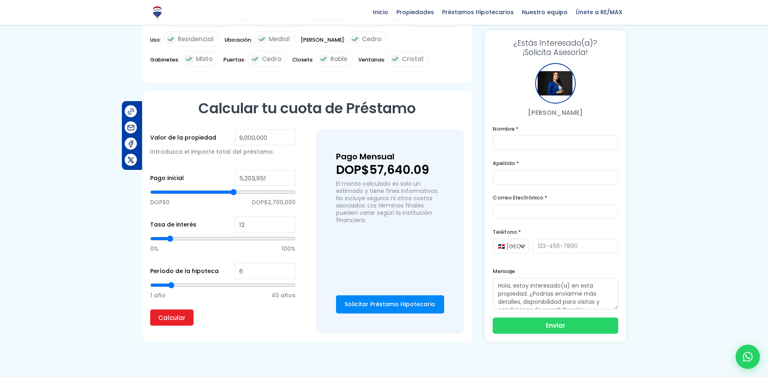
type input "5"
drag, startPoint x: 182, startPoint y: 298, endPoint x: 167, endPoint y: 299, distance: 14.6
type input "5"
click at [167, 289] on input "range" at bounding box center [222, 285] width 145 height 8
click at [184, 326] on input "Calcular" at bounding box center [171, 318] width 43 height 16
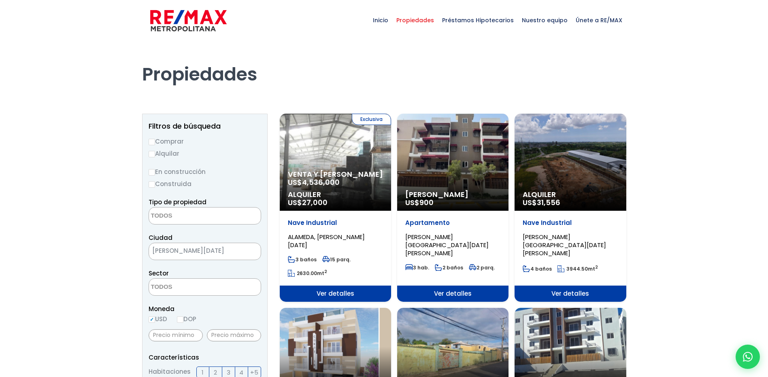
select select
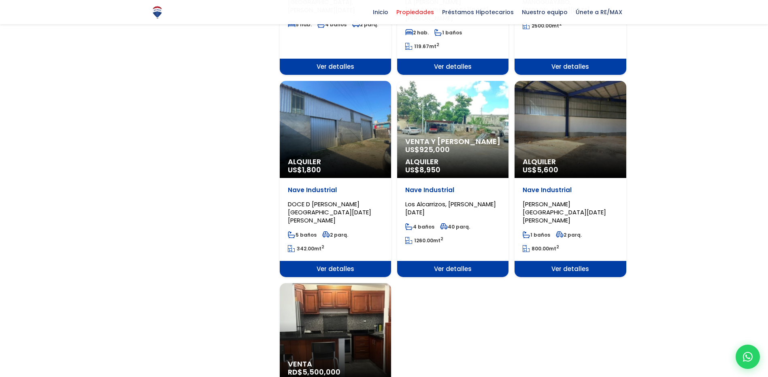
scroll to position [931, 0]
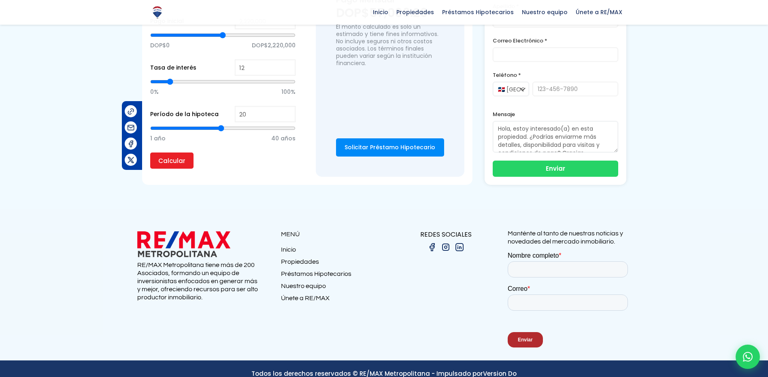
scroll to position [602, 0]
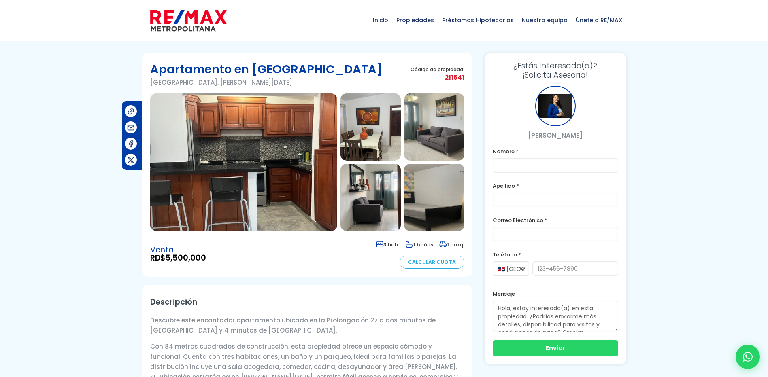
click at [403, 177] on section at bounding box center [307, 162] width 314 height 138
click at [384, 187] on img at bounding box center [370, 197] width 60 height 67
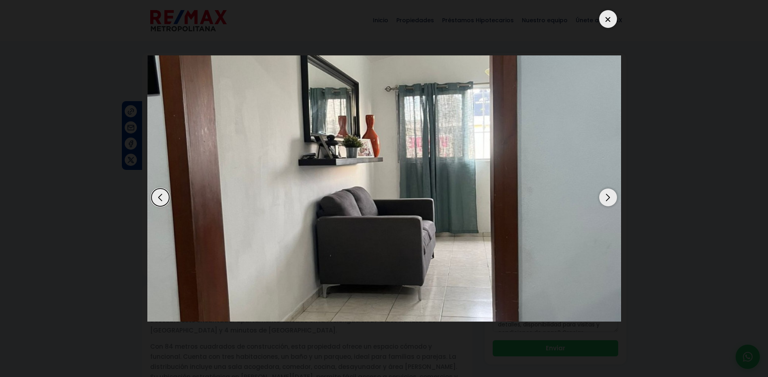
click at [609, 196] on div "Next slide" at bounding box center [608, 198] width 18 height 18
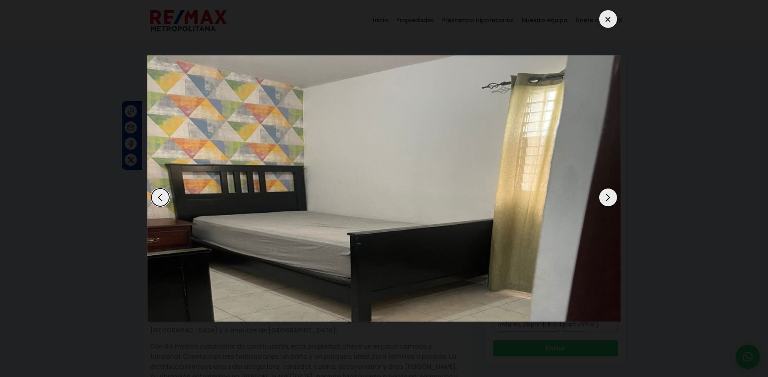
click at [609, 196] on div "Next slide" at bounding box center [608, 198] width 18 height 18
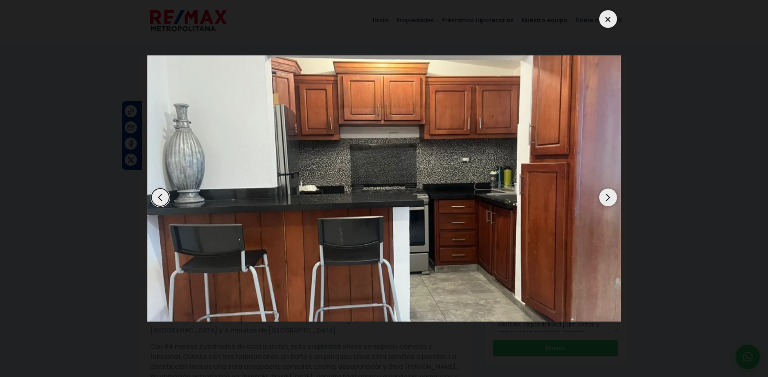
click at [609, 196] on div "Next slide" at bounding box center [608, 198] width 18 height 18
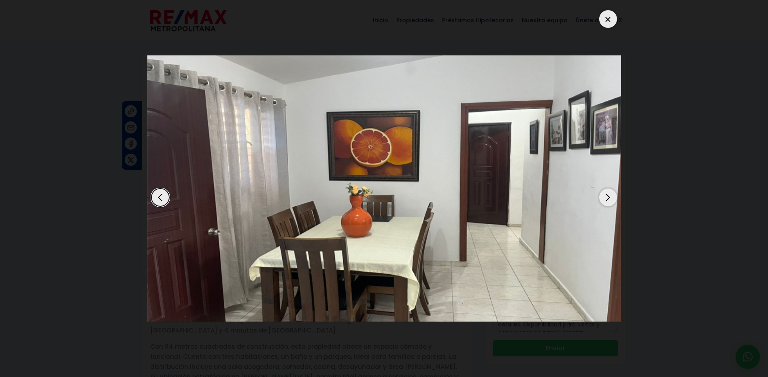
click at [606, 192] on div "Next slide" at bounding box center [608, 198] width 18 height 18
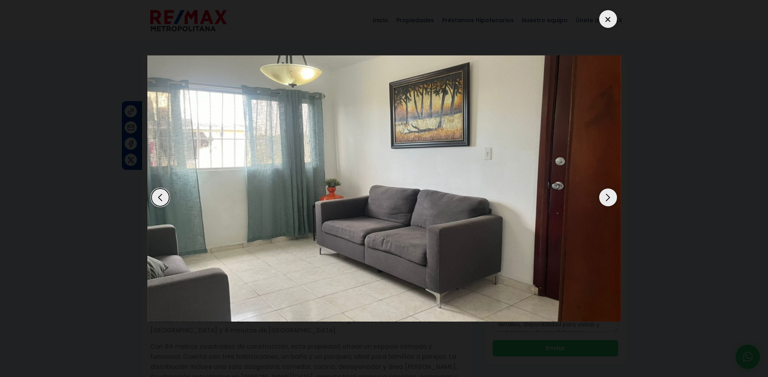
click at [606, 192] on div "Next slide" at bounding box center [608, 198] width 18 height 18
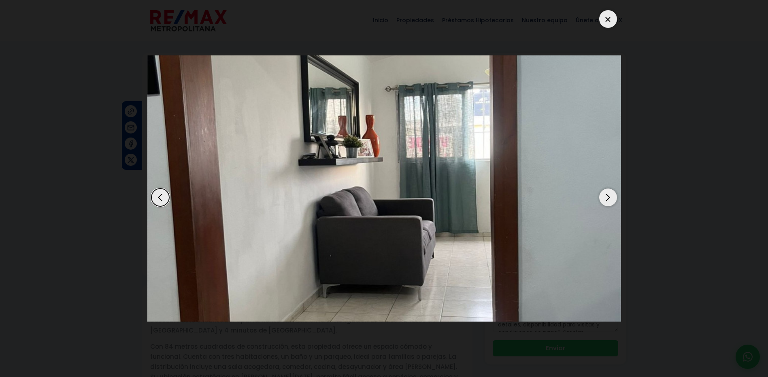
click at [606, 192] on div "Next slide" at bounding box center [608, 198] width 18 height 18
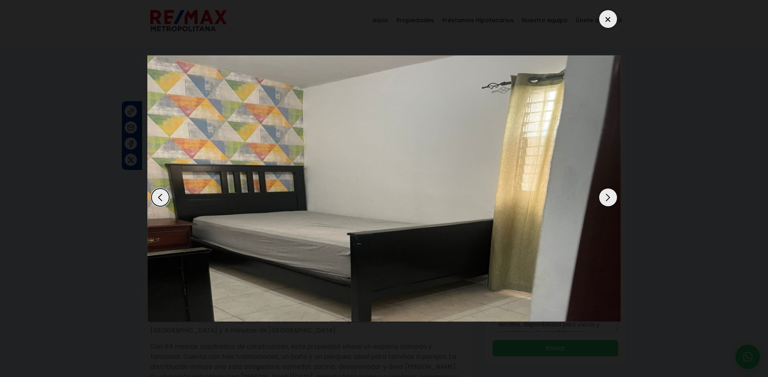
click at [607, 191] on div "Next slide" at bounding box center [608, 198] width 18 height 18
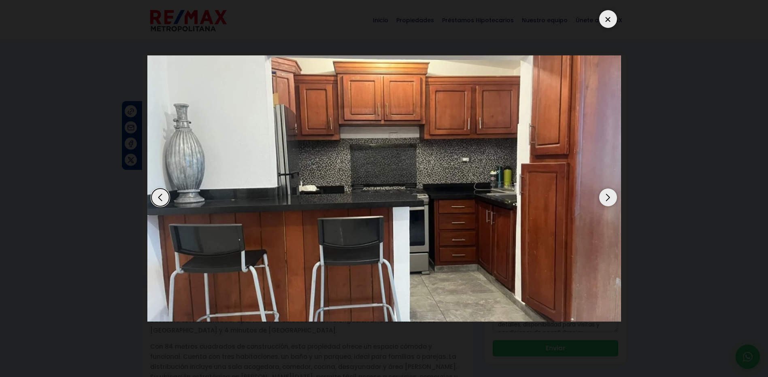
click at [607, 191] on div "Next slide" at bounding box center [608, 198] width 18 height 18
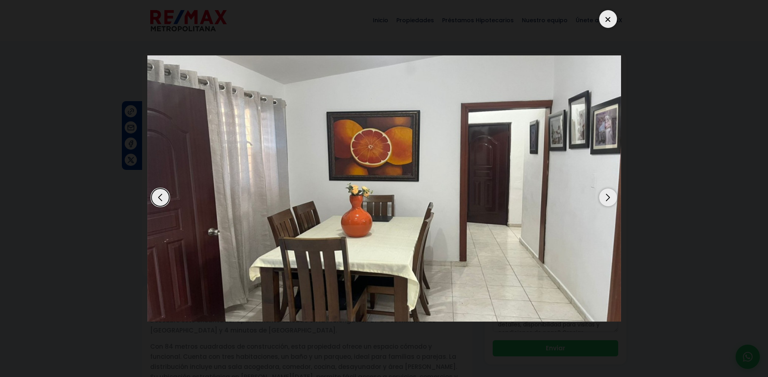
click at [607, 191] on div "Next slide" at bounding box center [608, 198] width 18 height 18
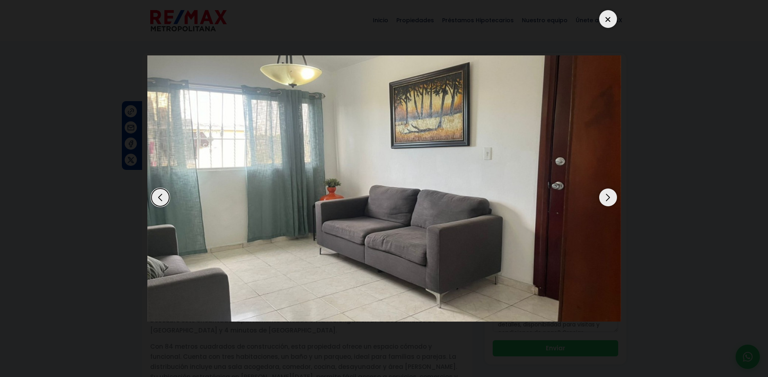
click at [607, 191] on div "Next slide" at bounding box center [608, 198] width 18 height 18
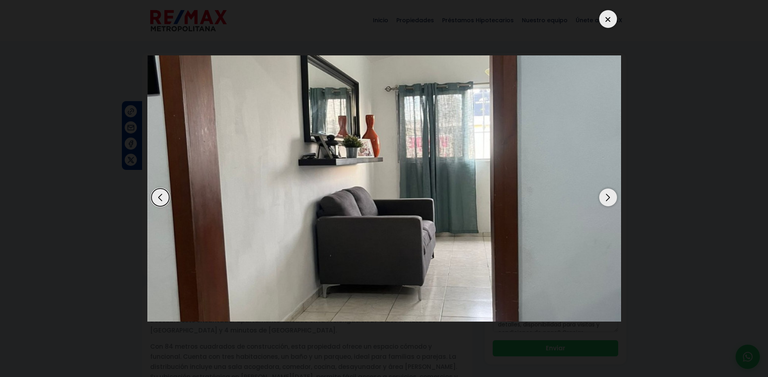
click at [607, 191] on div "Next slide" at bounding box center [608, 198] width 18 height 18
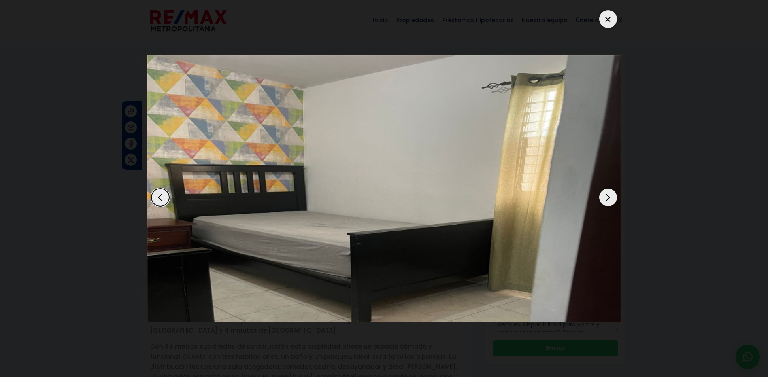
click at [603, 19] on div at bounding box center [608, 19] width 18 height 18
